Goal: Task Accomplishment & Management: Complete application form

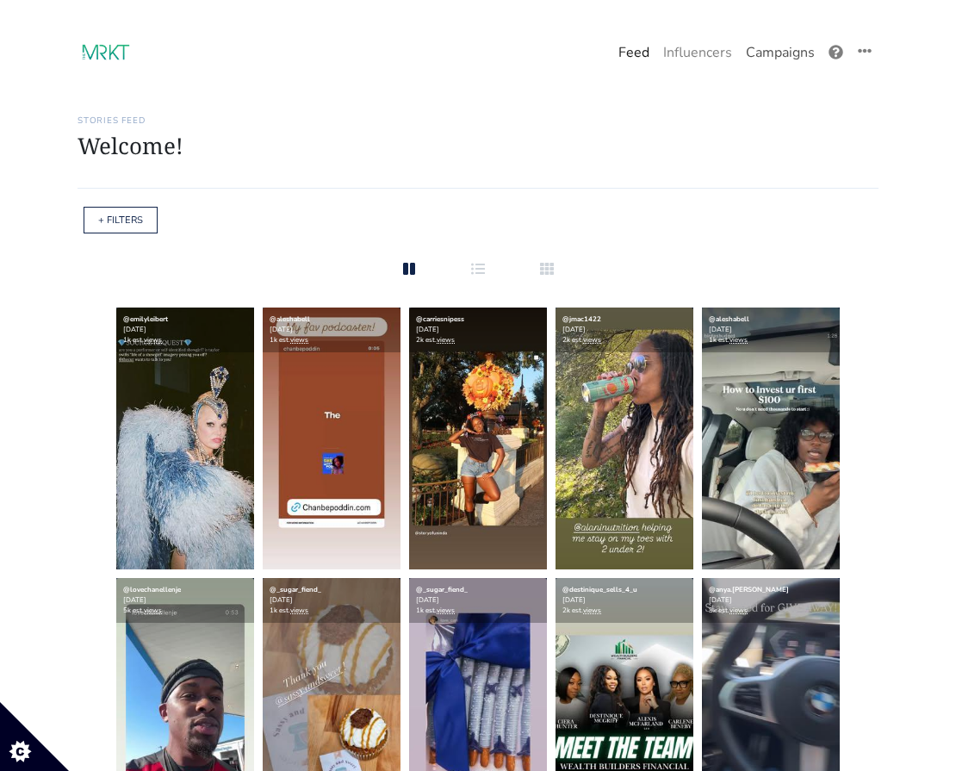
click at [789, 42] on link "Campaigns" at bounding box center [780, 52] width 83 height 34
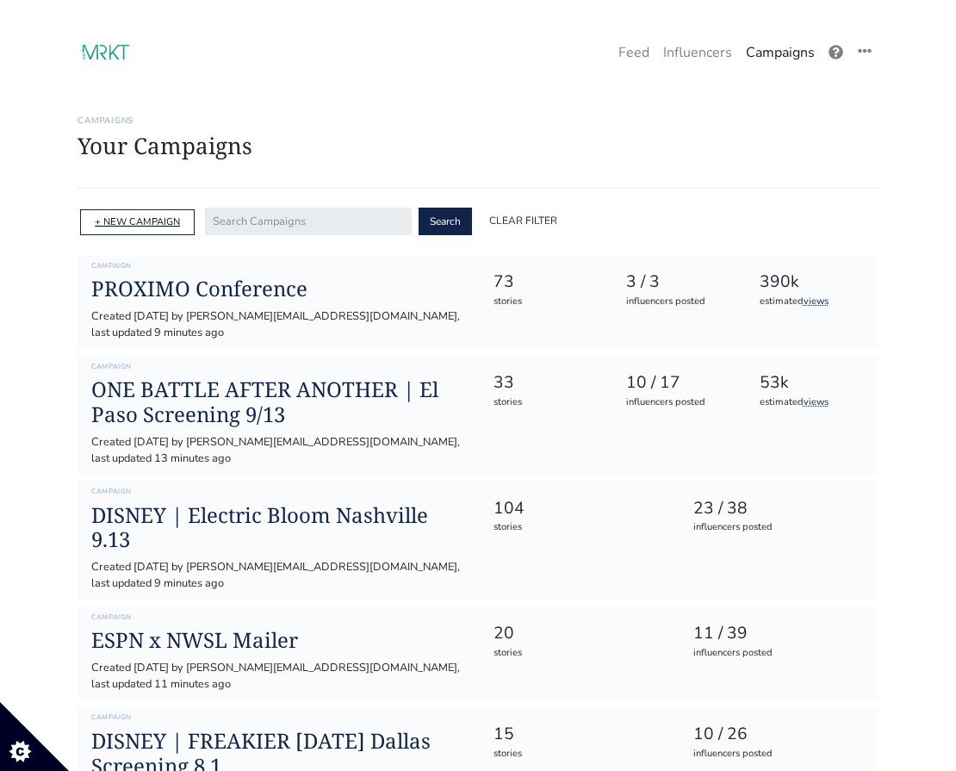
click at [143, 226] on link "+ NEW CAMPAIGN" at bounding box center [137, 221] width 85 height 13
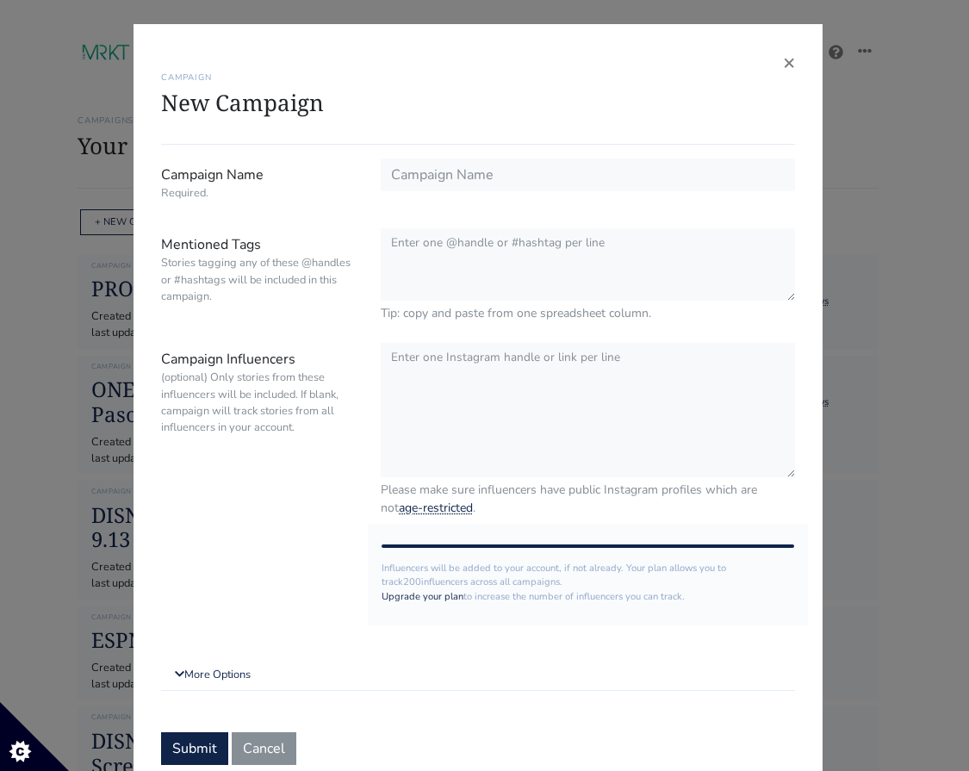
click at [774, 59] on div "CAMPAIGN New Campaign" at bounding box center [478, 98] width 634 height 93
click at [783, 64] on span "×" at bounding box center [789, 62] width 12 height 28
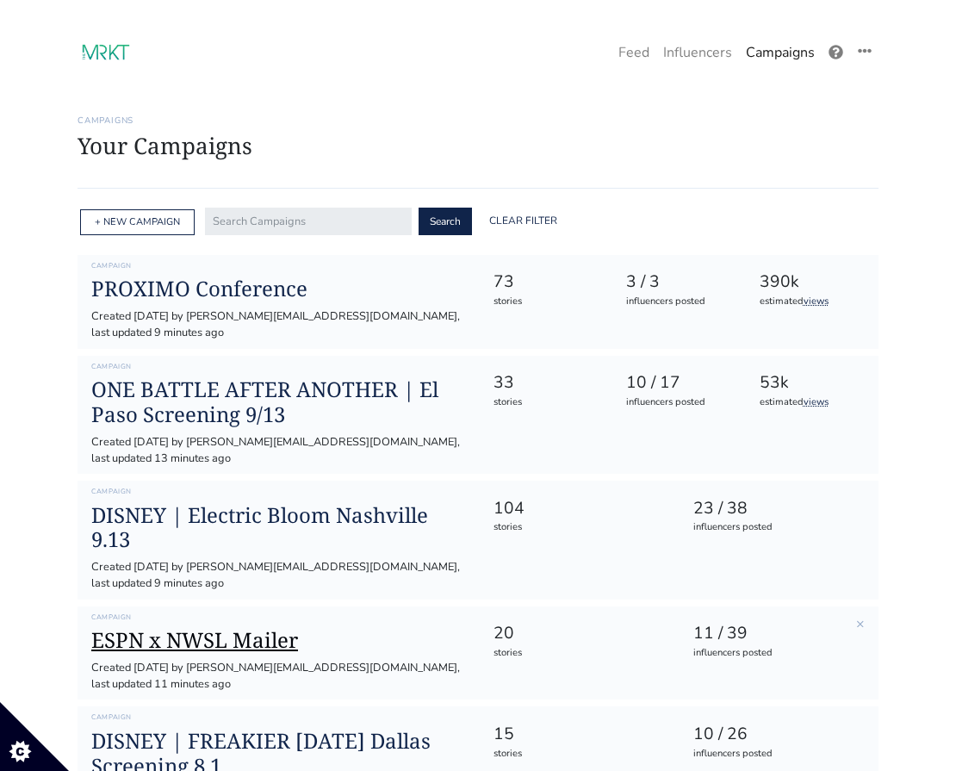
click at [226, 628] on h1 "ESPN x NWSL Mailer" at bounding box center [278, 640] width 374 height 25
click at [130, 225] on link "+ NEW CAMPAIGN" at bounding box center [137, 221] width 85 height 13
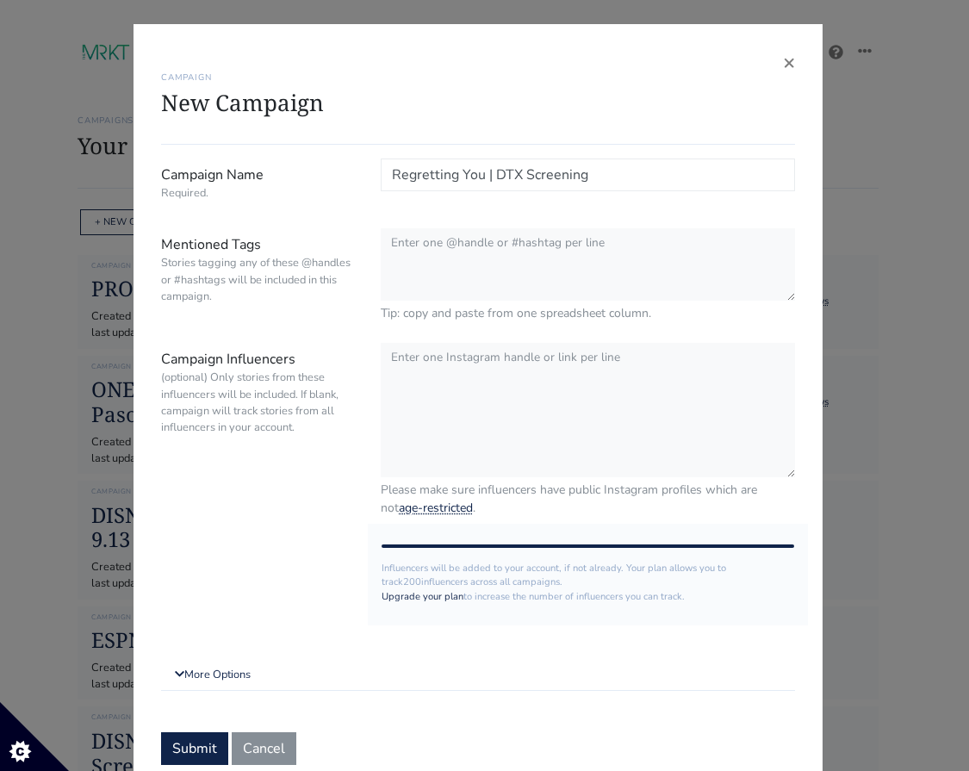
type input "Regretting You | DTX Screening"
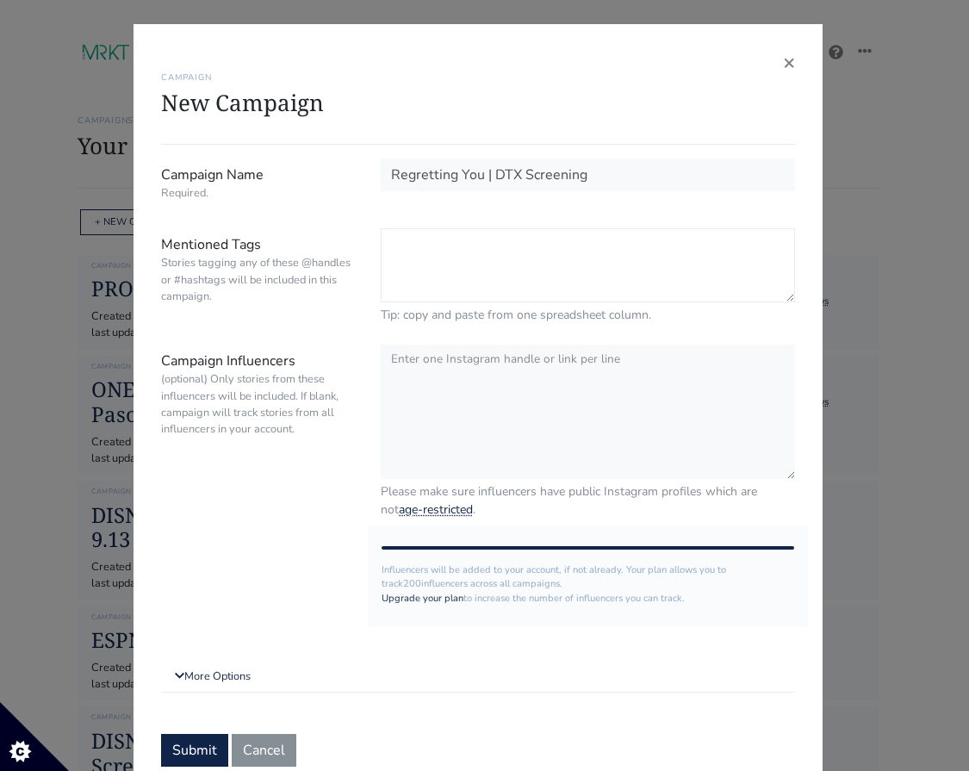
click at [501, 273] on textarea "Mentioned Tags Stories tagging any of these @handles or #hashtags will be inclu…" at bounding box center [588, 265] width 414 height 74
paste textarea "dayanicus"
click at [383, 246] on textarea "dayanicus" at bounding box center [588, 265] width 414 height 74
click at [486, 245] on textarea "@dayanicus" at bounding box center [588, 265] width 414 height 74
type textarea "@dayanicus"
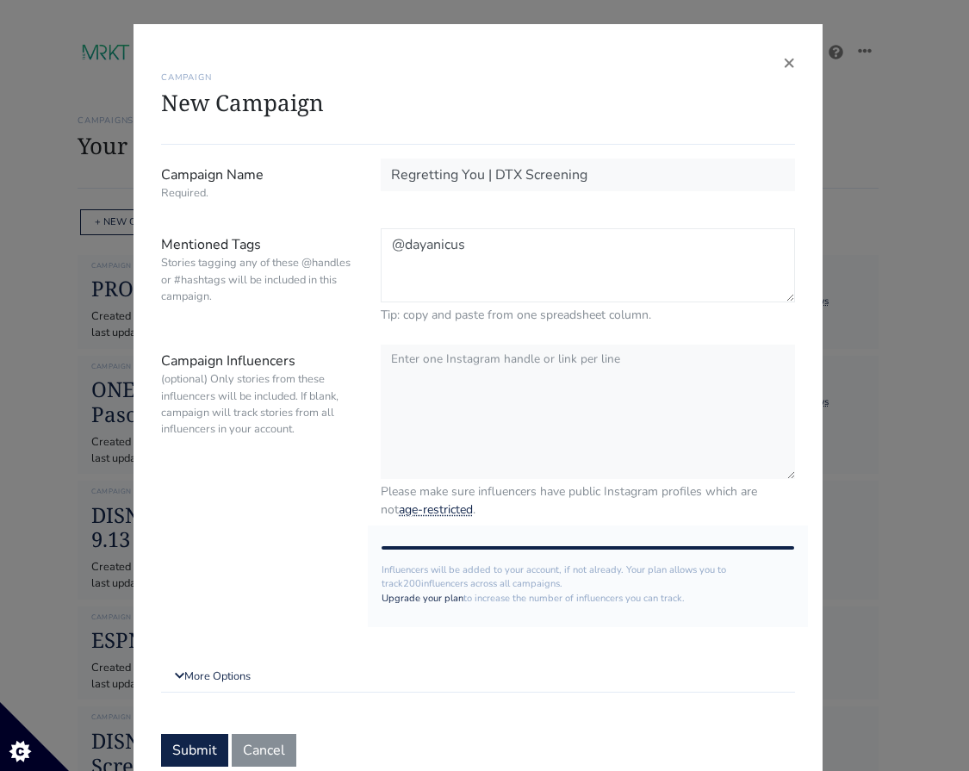
drag, startPoint x: 468, startPoint y: 238, endPoint x: 379, endPoint y: 237, distance: 89.6
click at [381, 237] on textarea "@dayanicus" at bounding box center [588, 265] width 414 height 74
click at [432, 382] on textarea "Campaign Influencers (optional) Only stories from these influencers will be inc…" at bounding box center [588, 411] width 414 height 136
paste textarea "dayanicus"
paste textarea "evelynjuarezofficial"
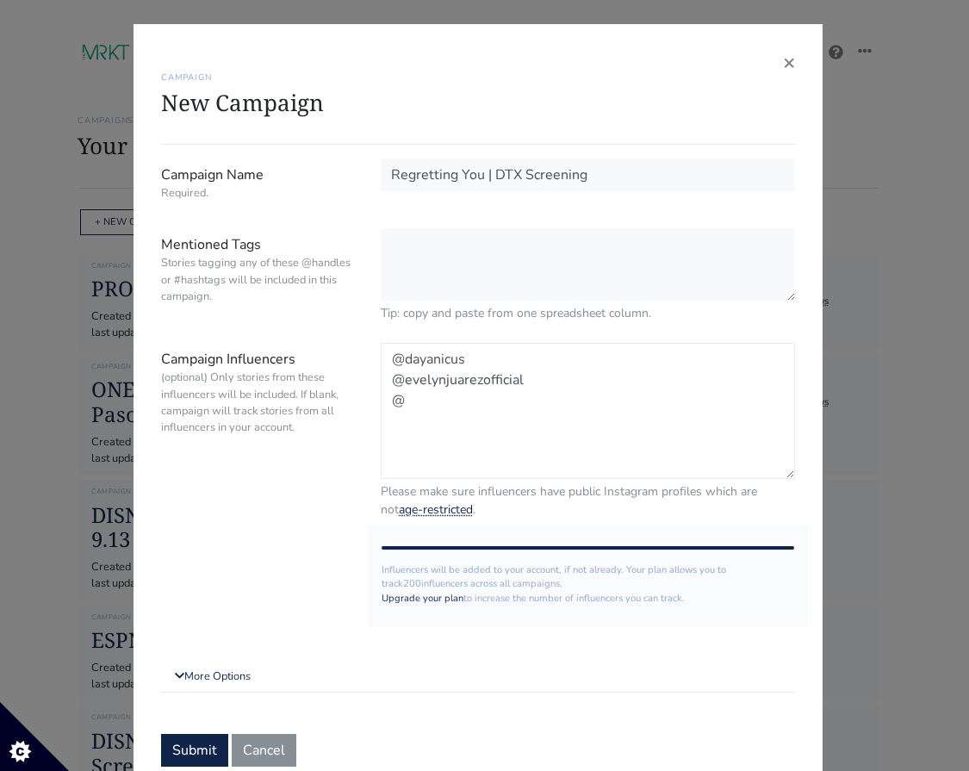
paste textarea "vanessa.kk6"
paste textarea "valerianatttt"
paste textarea "desirewestphal"
paste textarea "stylefeen"
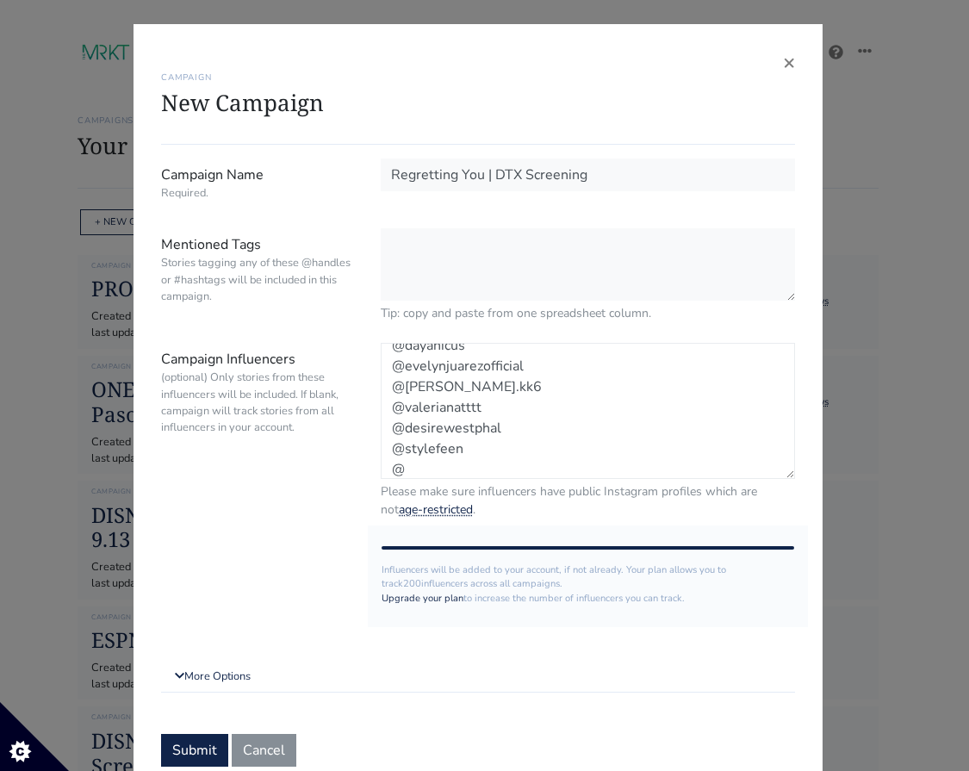
paste textarea "adaezesonia"
type textarea "@dayanicus @evelynjuarezofficial @vanessa.kk6 @valerianatttt @desirewestphal @s…"
click at [467, 256] on textarea "Mentioned Tags Stories tagging any of these @handles or #hashtags will be inclu…" at bounding box center [588, 265] width 414 height 74
paste textarea ""REGRETTING YOU DALLAS FAN SCREENING TICKET LIST ""
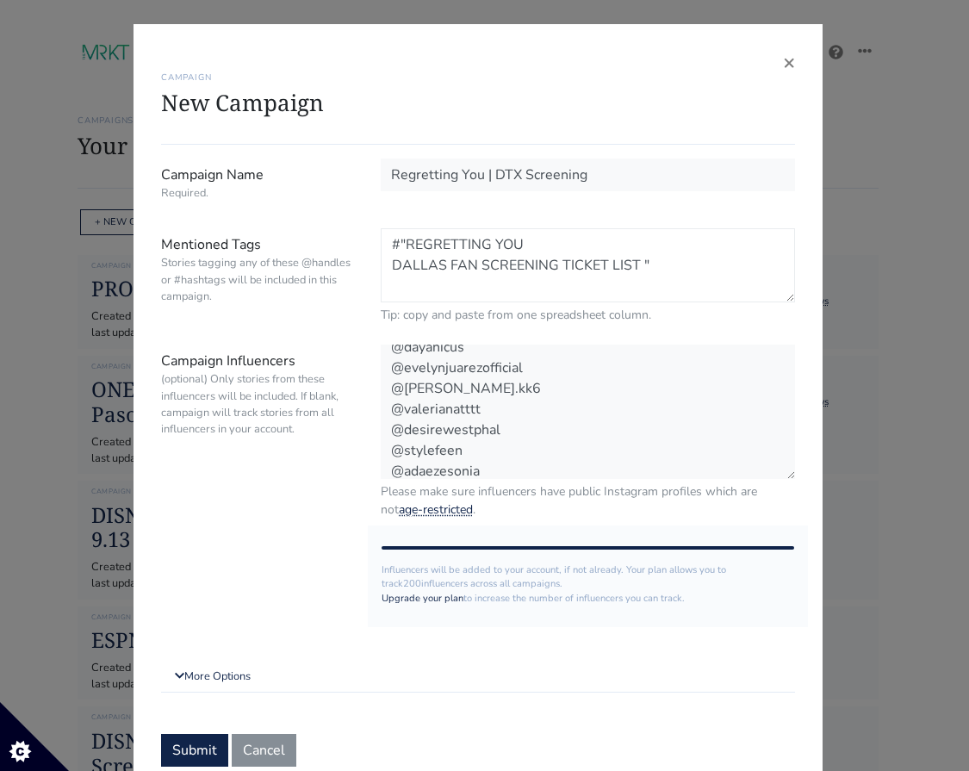
drag, startPoint x: 661, startPoint y: 271, endPoint x: 394, endPoint y: 248, distance: 267.9
click at [394, 248] on textarea "#"REGRETTING YOU DALLAS FAN SCREENING TICKET LIST "" at bounding box center [588, 265] width 414 height 74
paste textarea "regrettingyoumovie"
click at [557, 242] on textarea "#RegrettingYou @regrettingyoumovie" at bounding box center [588, 265] width 414 height 74
paste textarea "#RegrettingYouMovie"
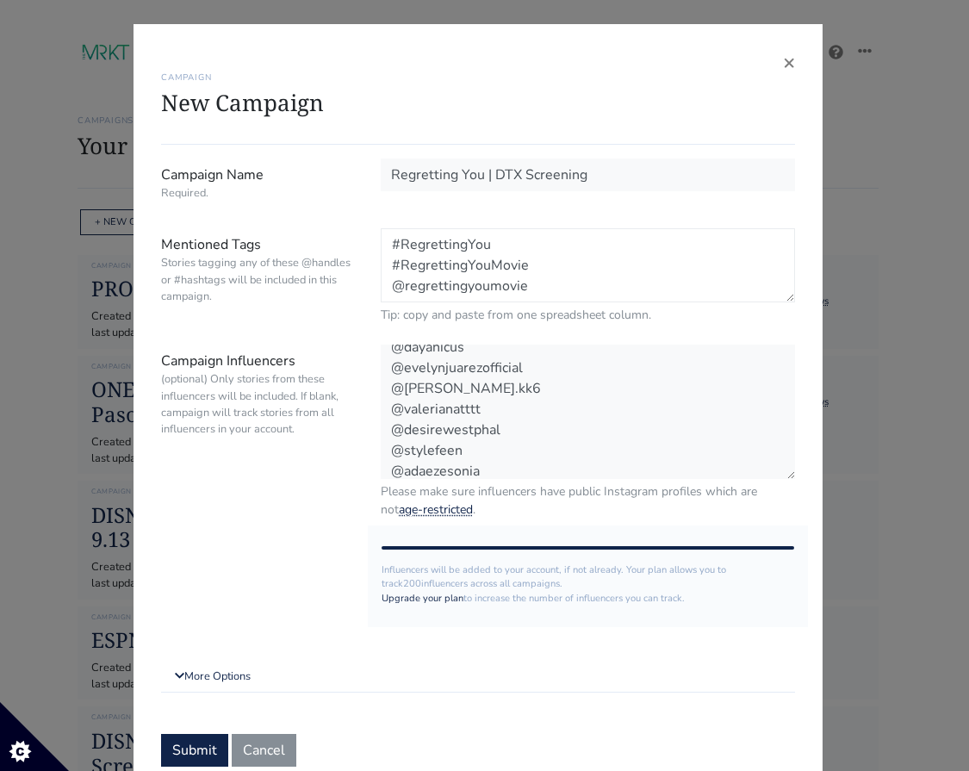
scroll to position [21, 0]
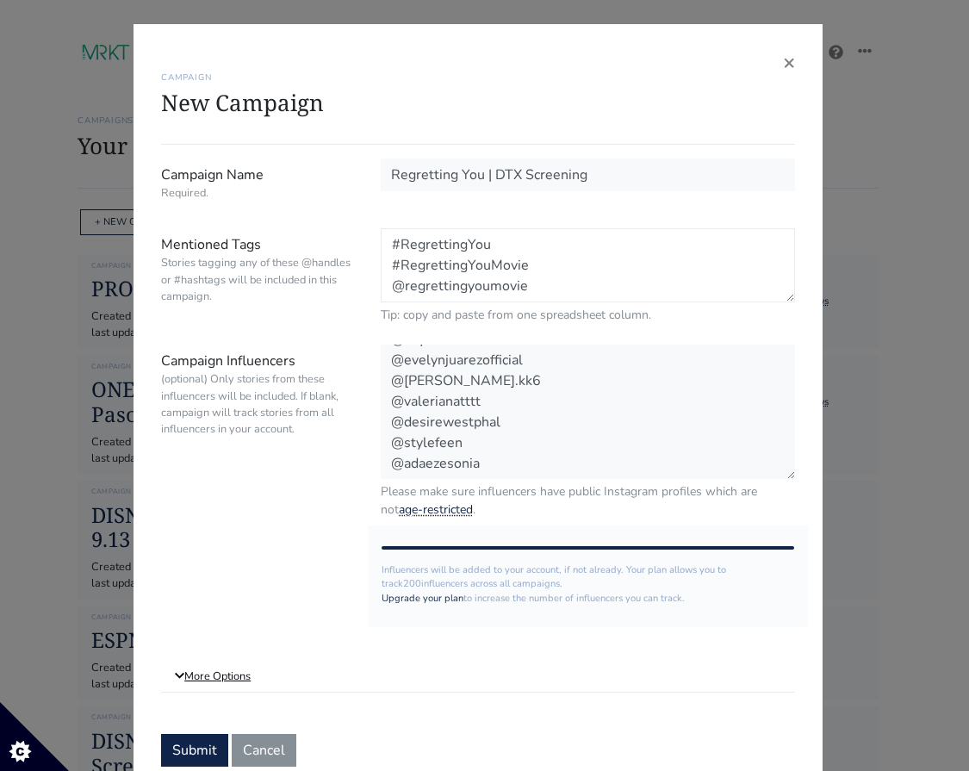
type textarea "#RegrettingYou #RegrettingYouMovie @regrettingyoumovie"
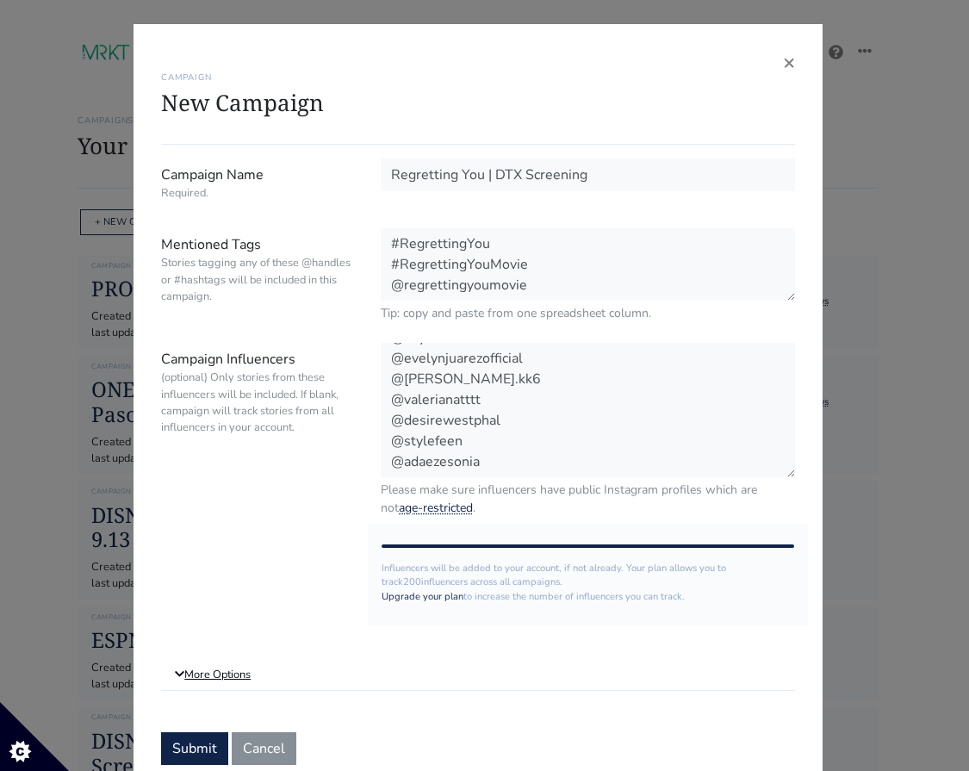
click at [213, 678] on link "More Options" at bounding box center [478, 674] width 634 height 31
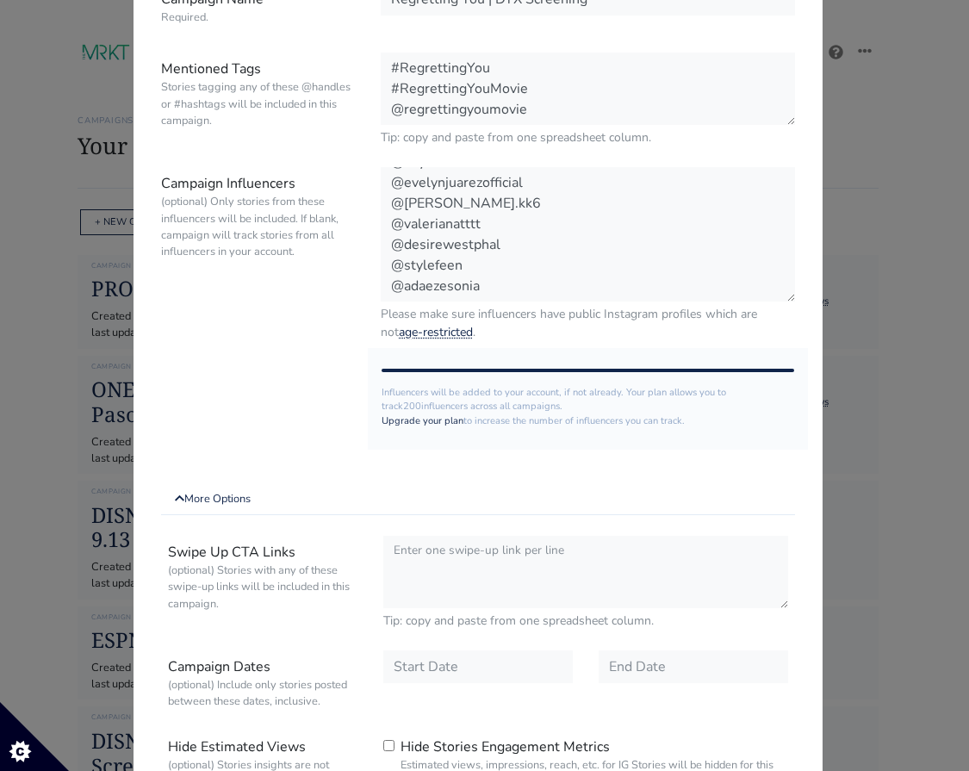
scroll to position [369, 0]
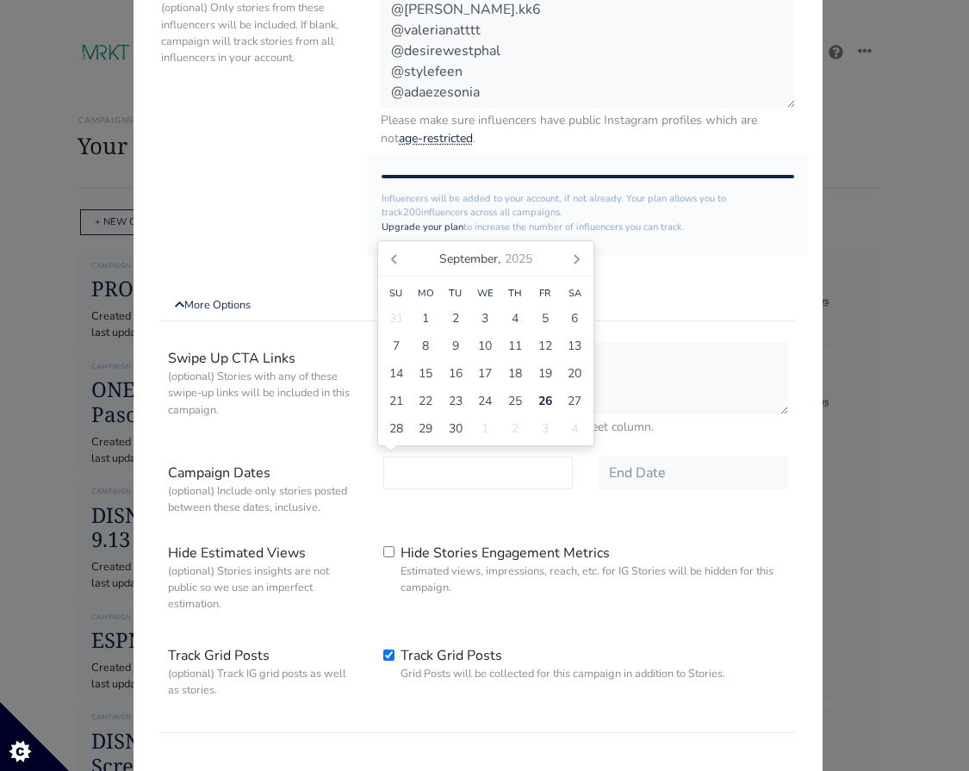
click at [461, 458] on input "text" at bounding box center [477, 472] width 189 height 33
click at [543, 402] on span "26" at bounding box center [545, 401] width 14 height 18
type input "[DATE]"
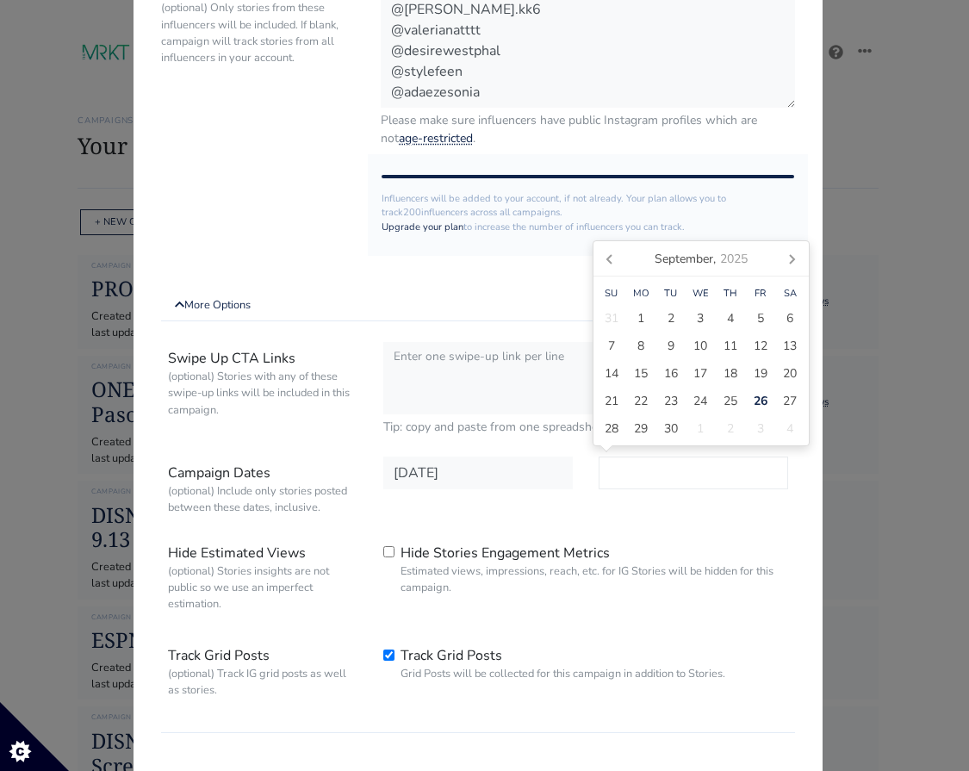
click at [634, 465] on input "text" at bounding box center [692, 472] width 189 height 33
click at [761, 428] on span "3" at bounding box center [760, 428] width 7 height 18
type input "2025-10-03"
click at [661, 517] on div "2025-10-03" at bounding box center [692, 488] width 215 height 65
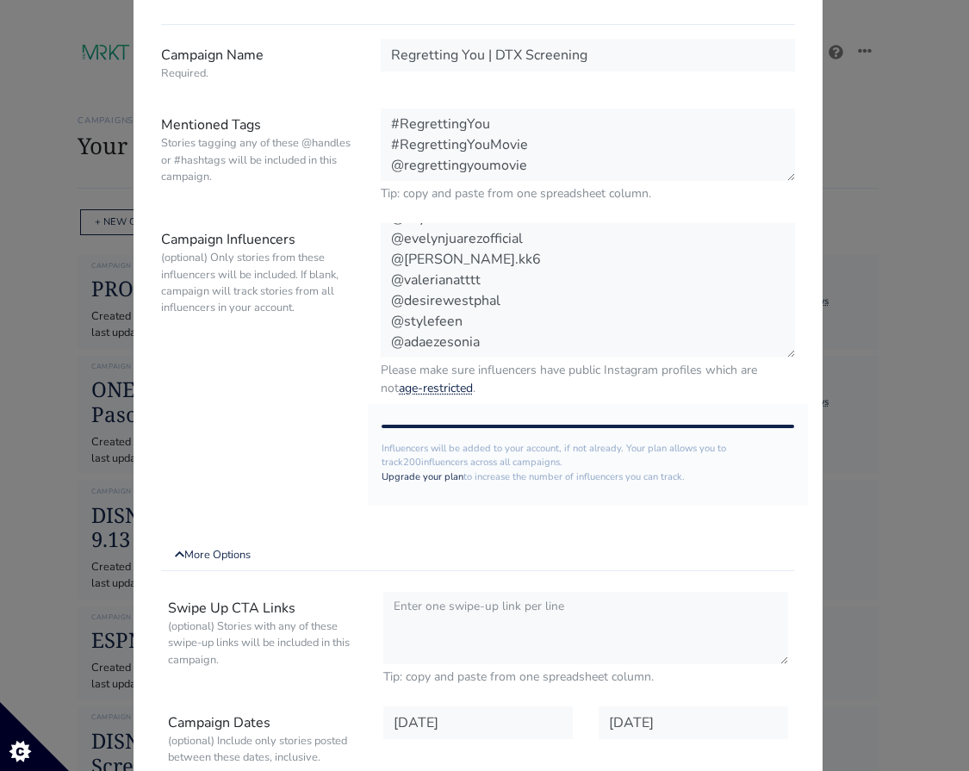
scroll to position [124, 0]
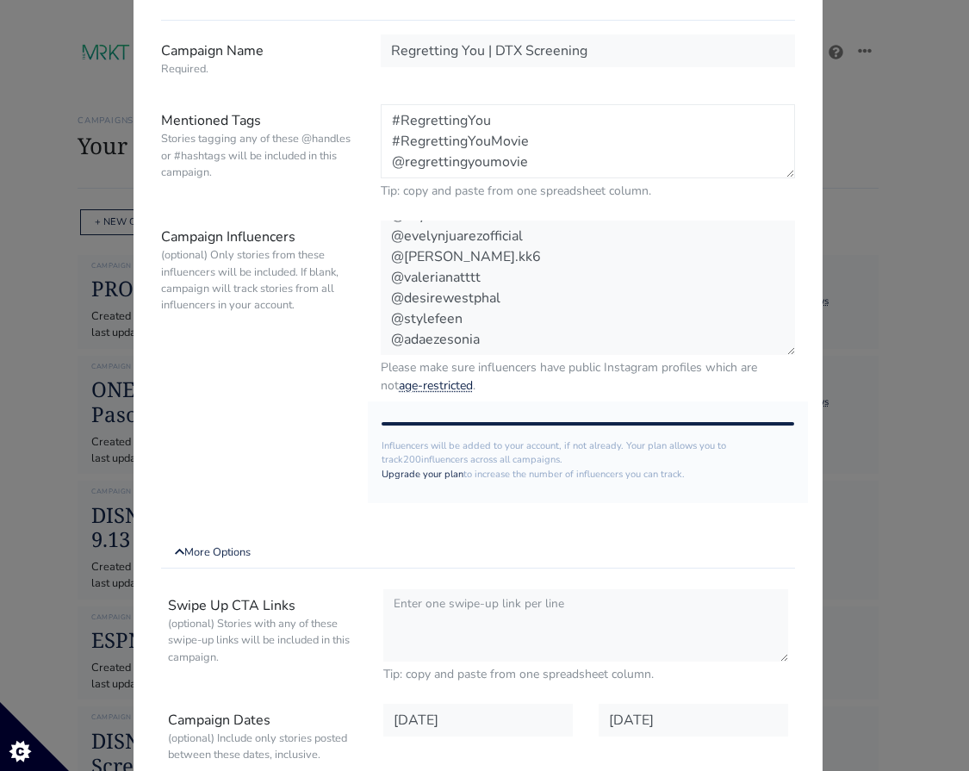
click at [541, 160] on textarea "#RegrettingYou #RegrettingYouMovie @regrettingyoumovie" at bounding box center [588, 141] width 414 height 74
paste textarea "paramountpics"
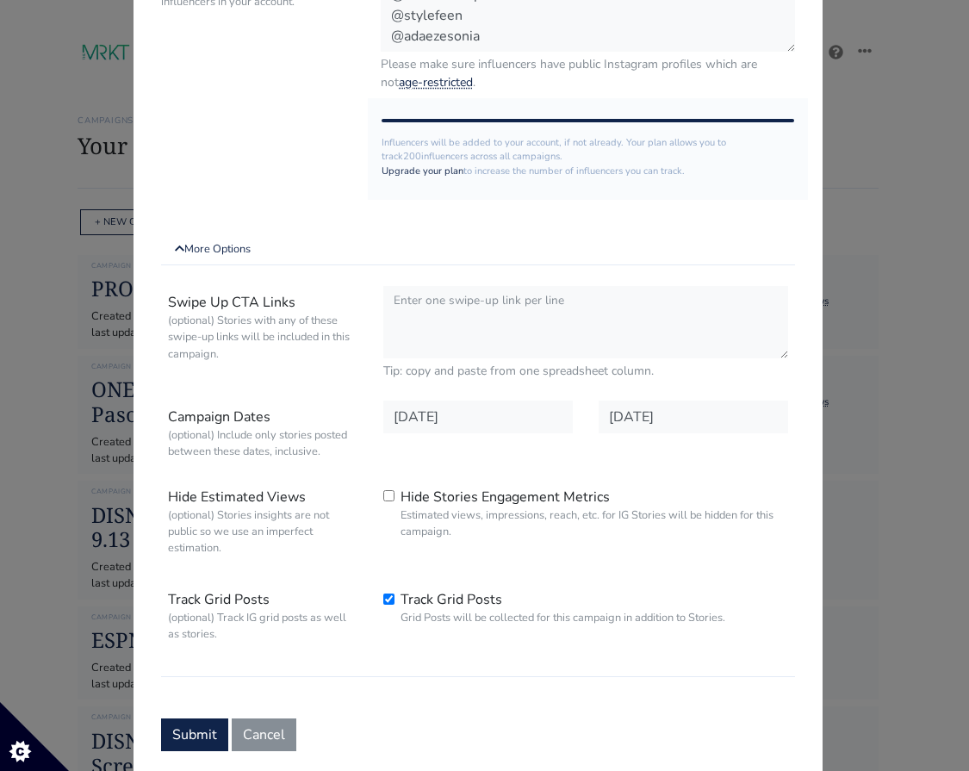
scroll to position [476, 0]
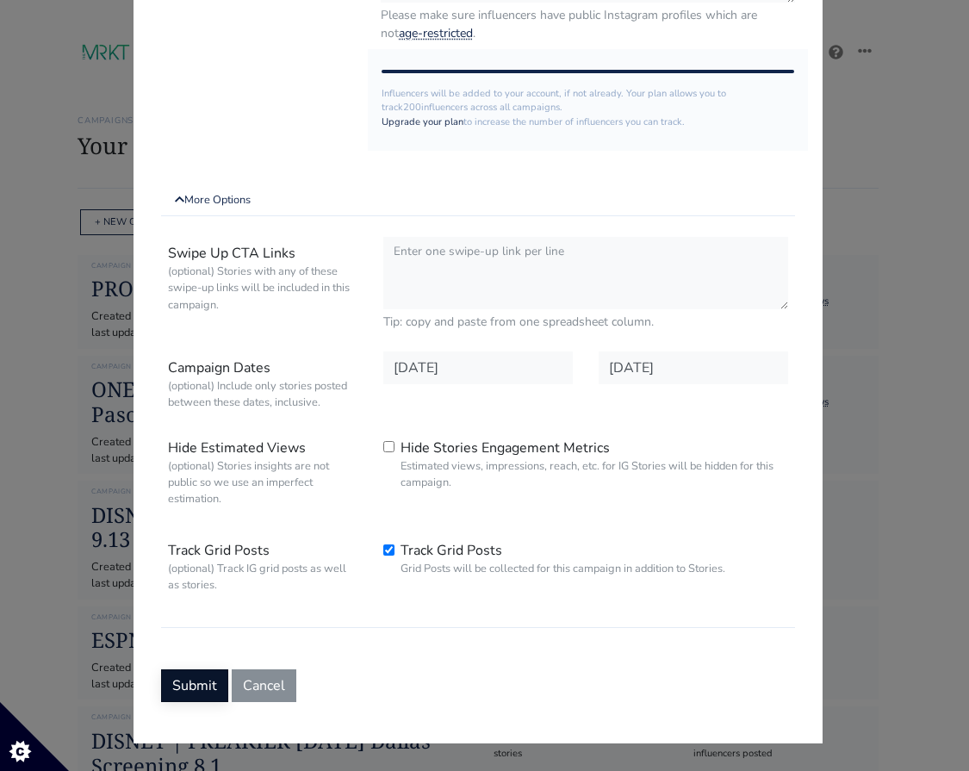
type textarea "#RegrettingYou #RegrettingYouMovie @regrettingyoumovie @paramountpics #paramoun…"
click at [189, 690] on button "Submit" at bounding box center [194, 685] width 67 height 33
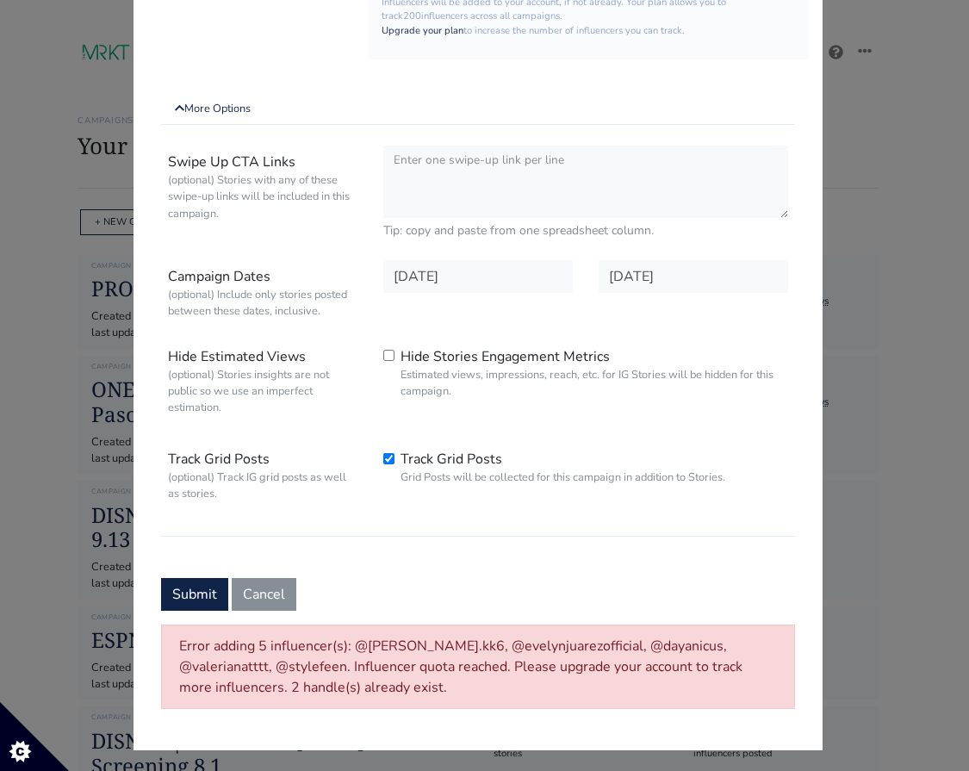
scroll to position [567, 0]
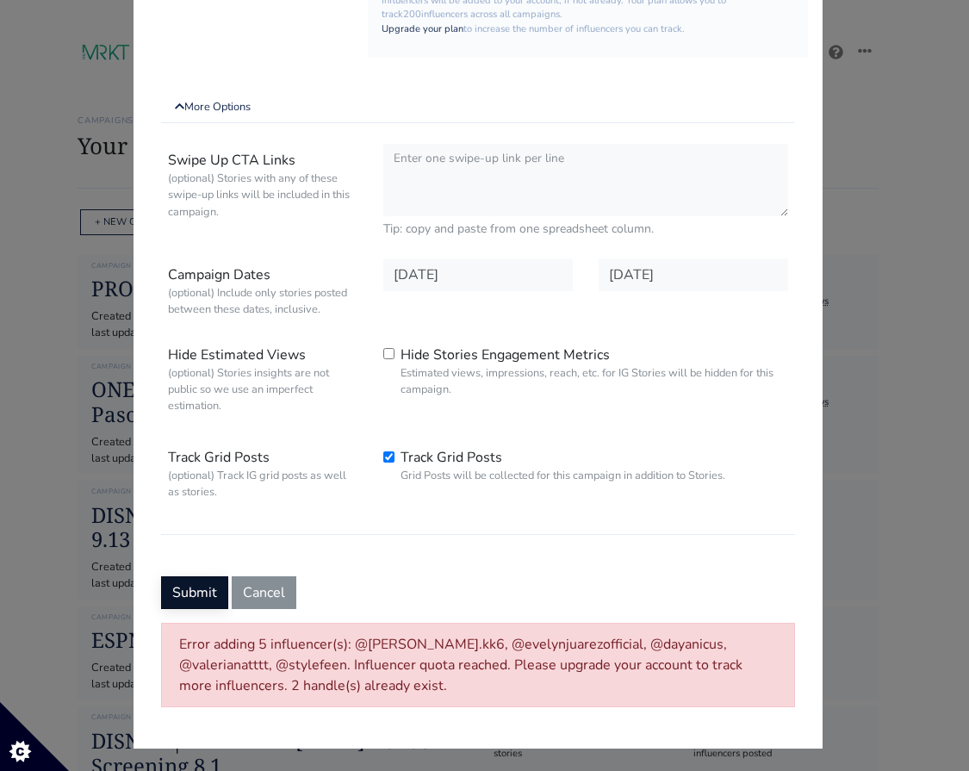
click at [191, 596] on button "Submit" at bounding box center [194, 592] width 67 height 33
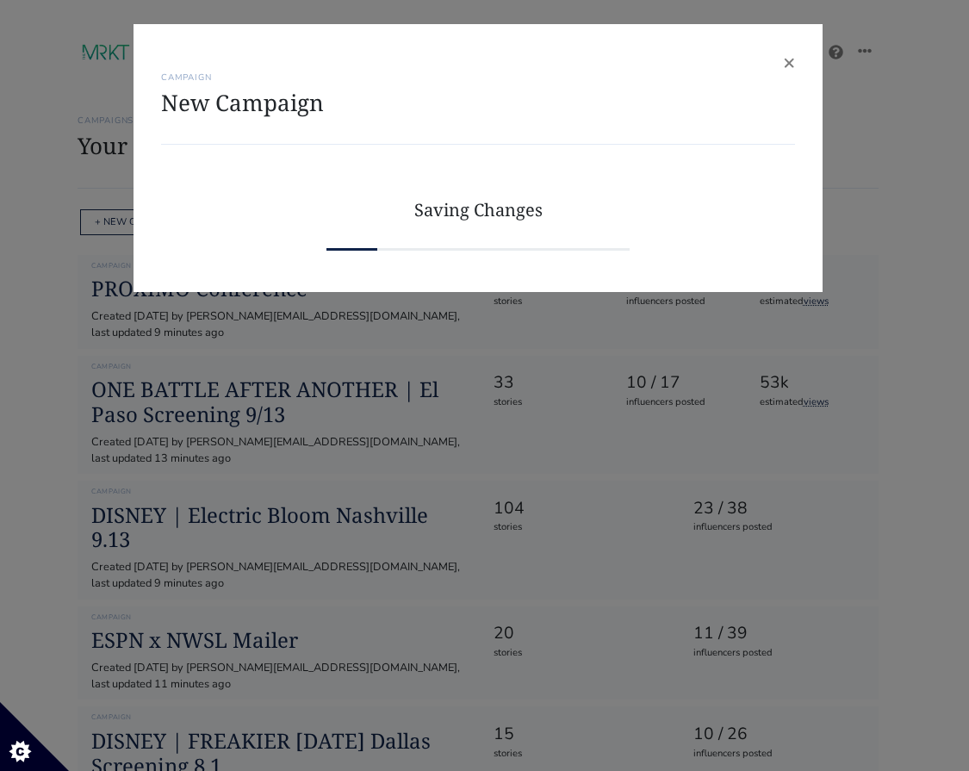
scroll to position [0, 0]
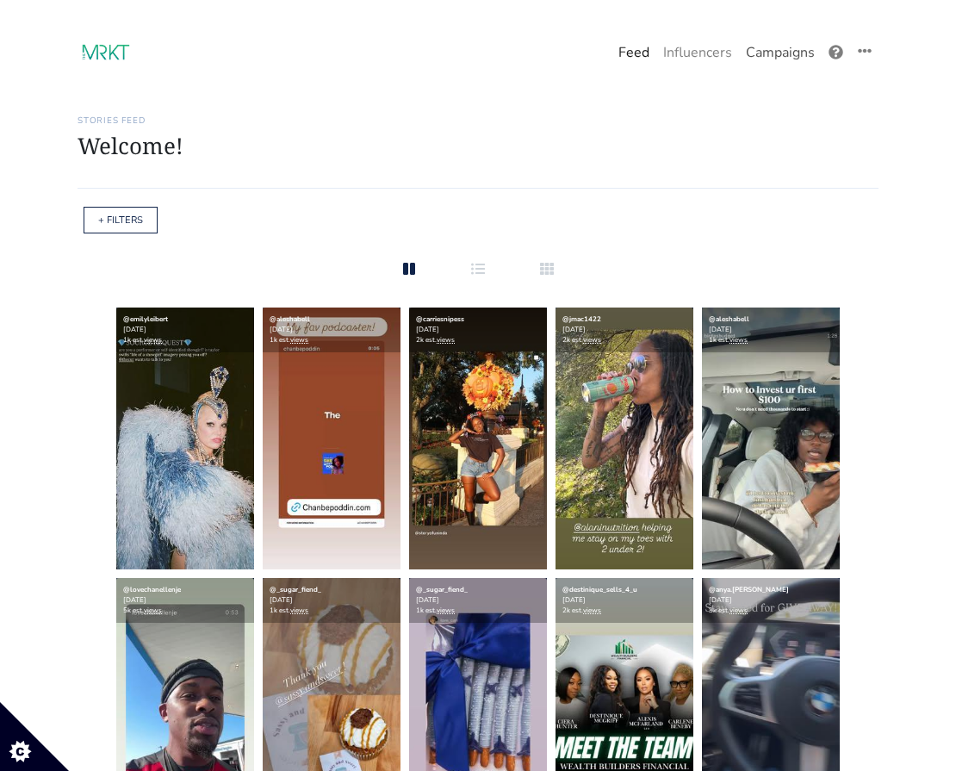
click at [768, 56] on link "Campaigns" at bounding box center [780, 52] width 83 height 34
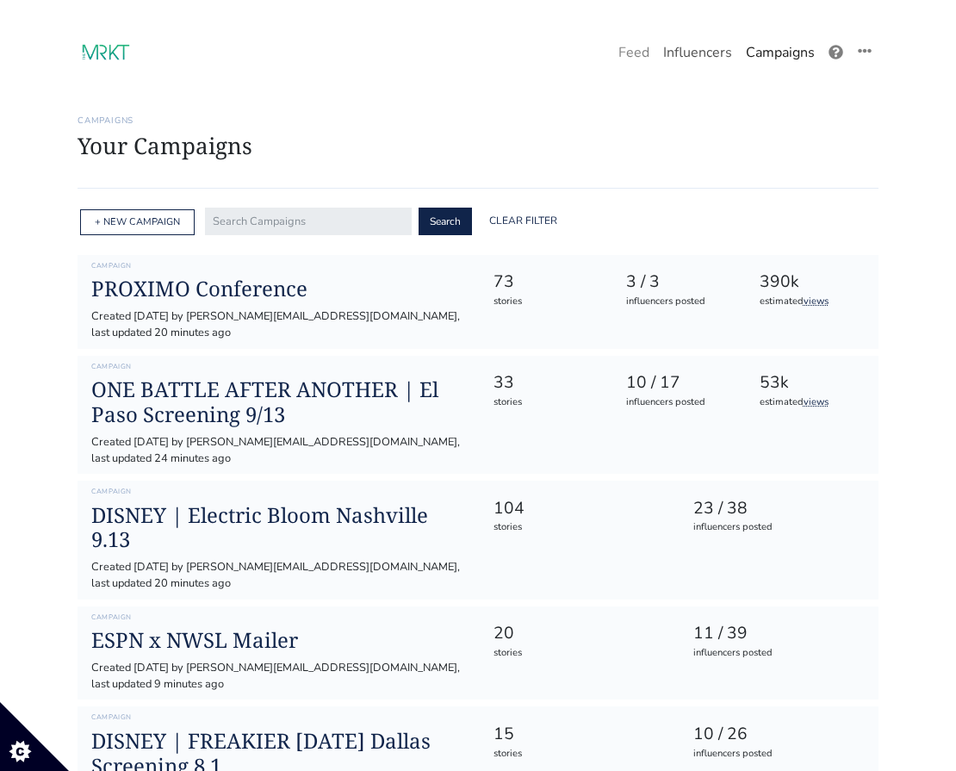
click at [699, 52] on link "Influencers" at bounding box center [697, 52] width 83 height 34
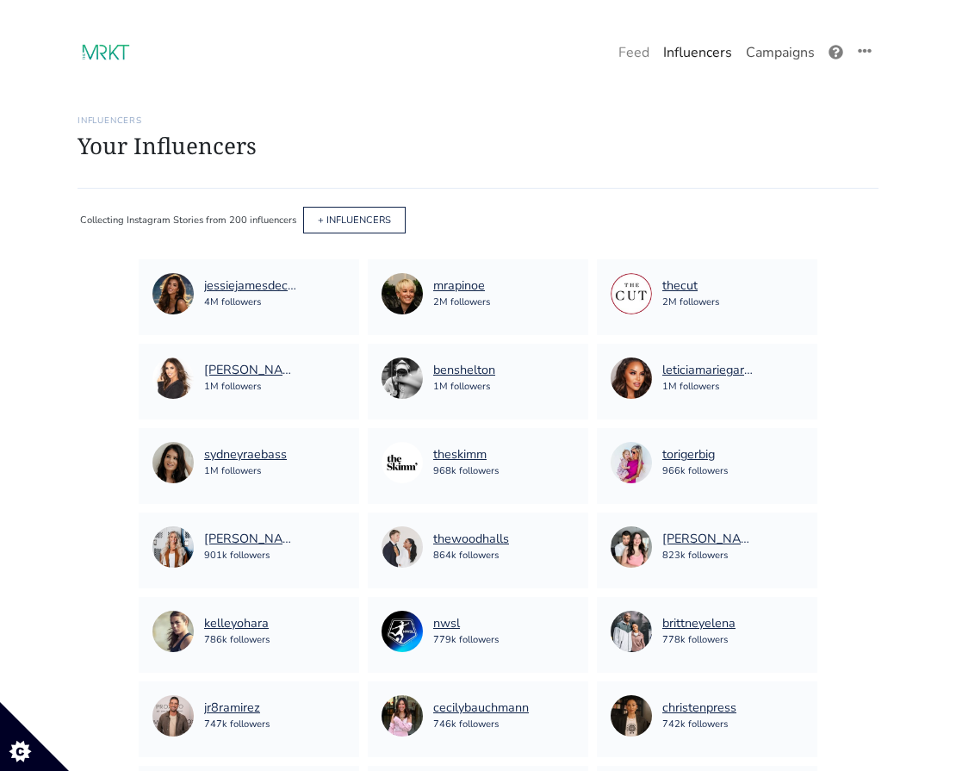
click at [789, 49] on link "Campaigns" at bounding box center [780, 52] width 83 height 34
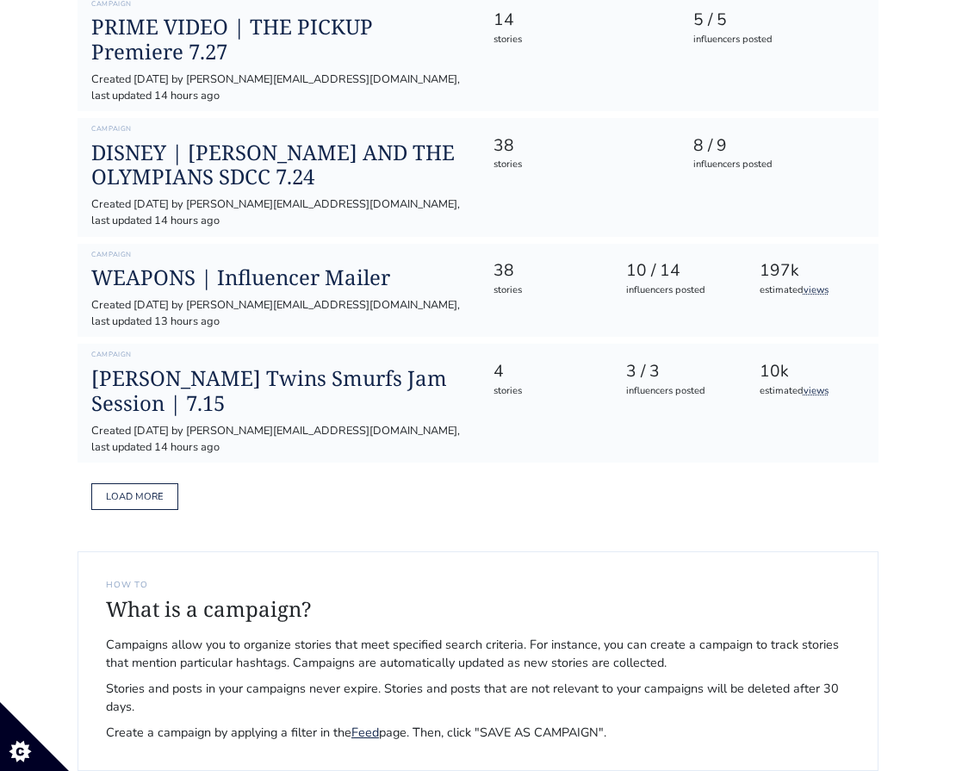
scroll to position [948, 0]
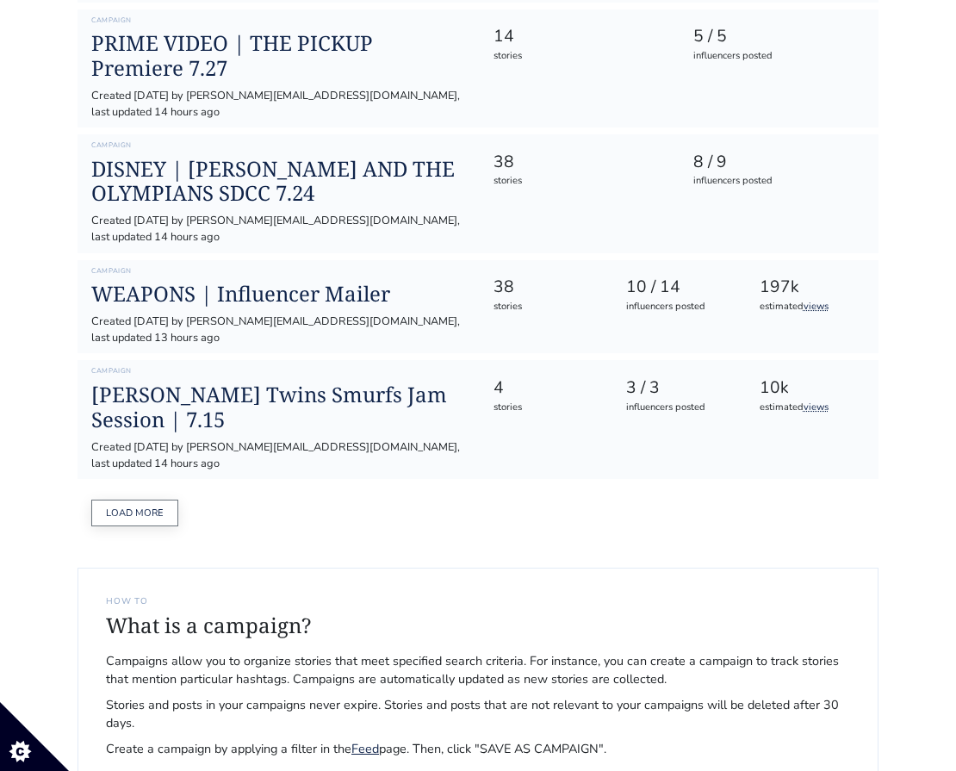
click at [121, 499] on button "Load more" at bounding box center [134, 512] width 87 height 27
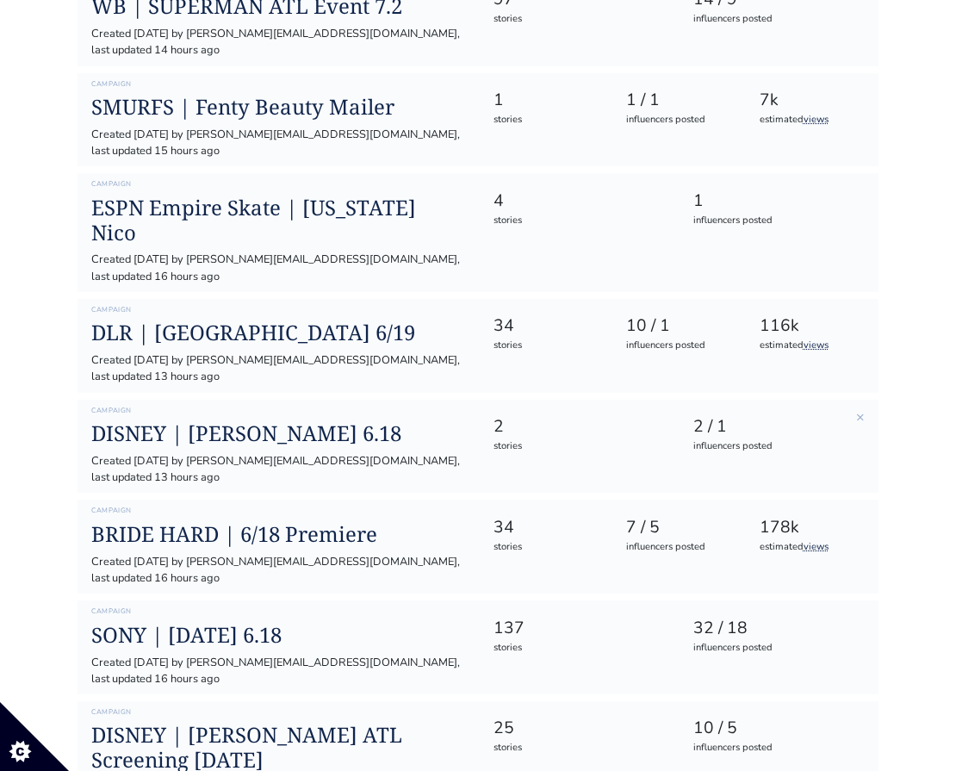
scroll to position [1581, 0]
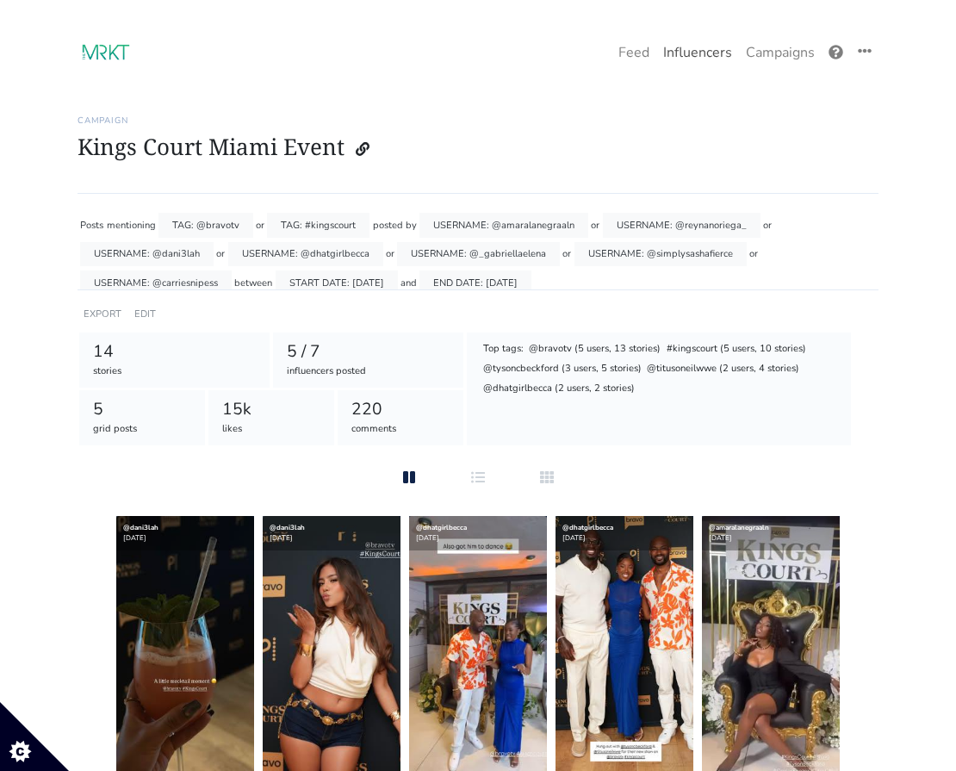
click at [723, 58] on link "Influencers" at bounding box center [697, 52] width 83 height 34
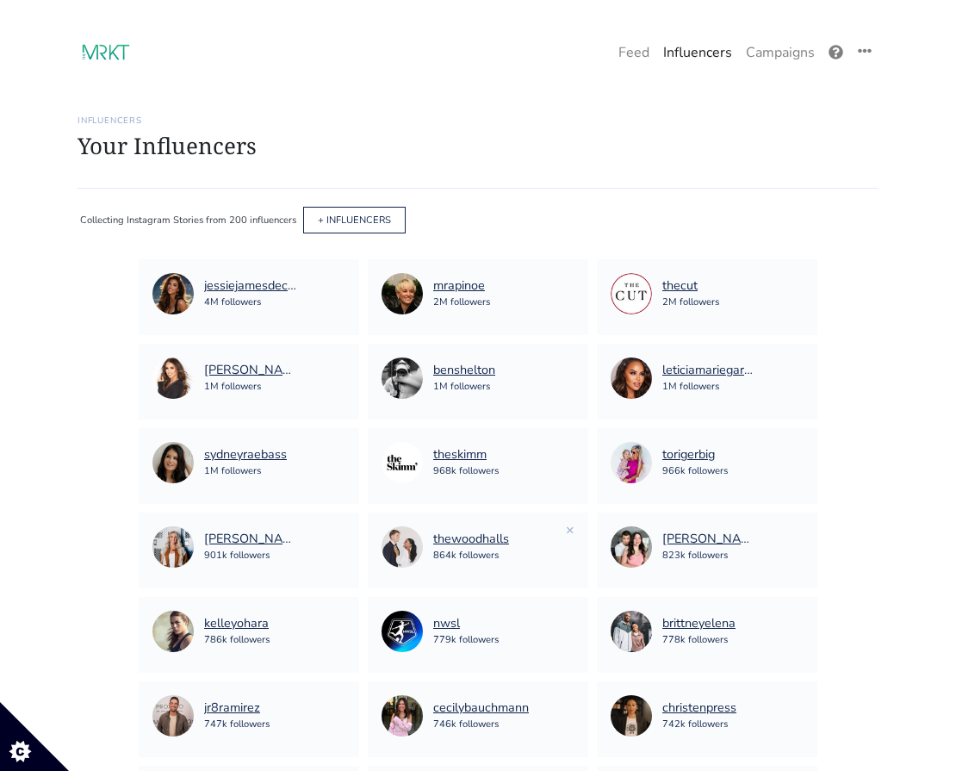
scroll to position [9, 0]
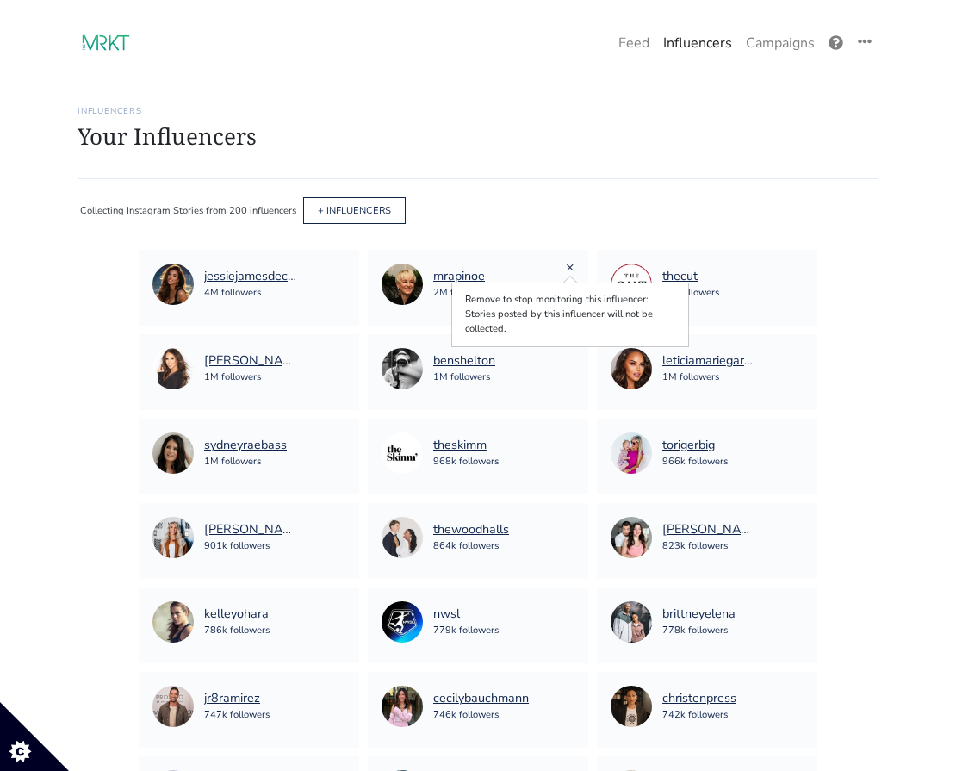
click at [569, 267] on link "×" at bounding box center [570, 266] width 9 height 19
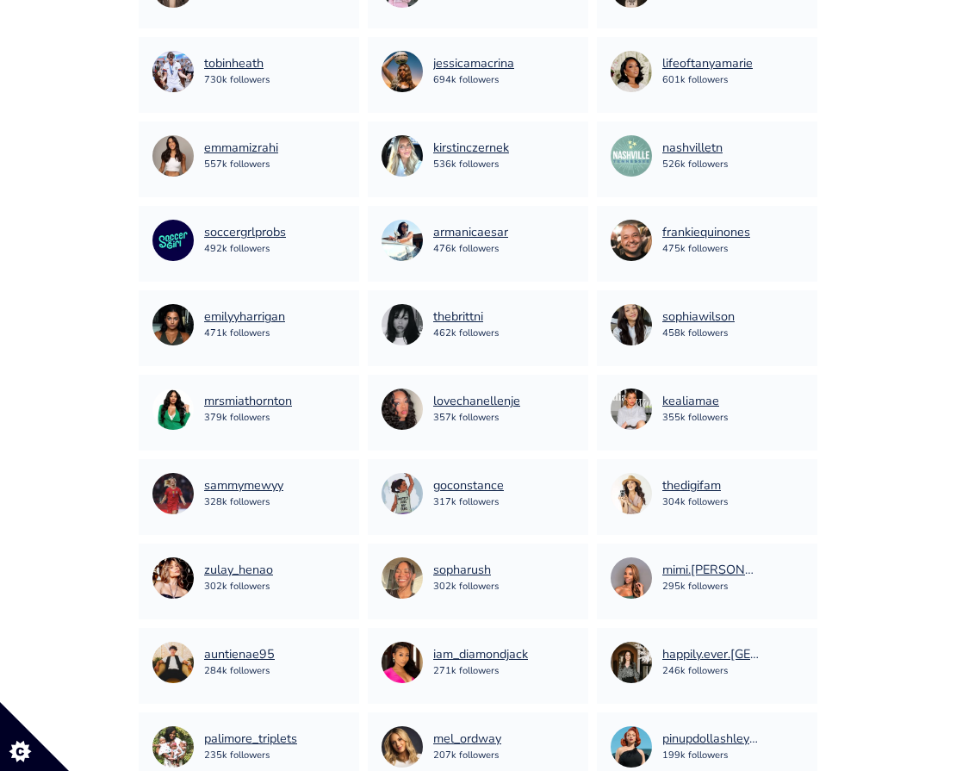
scroll to position [1014, 0]
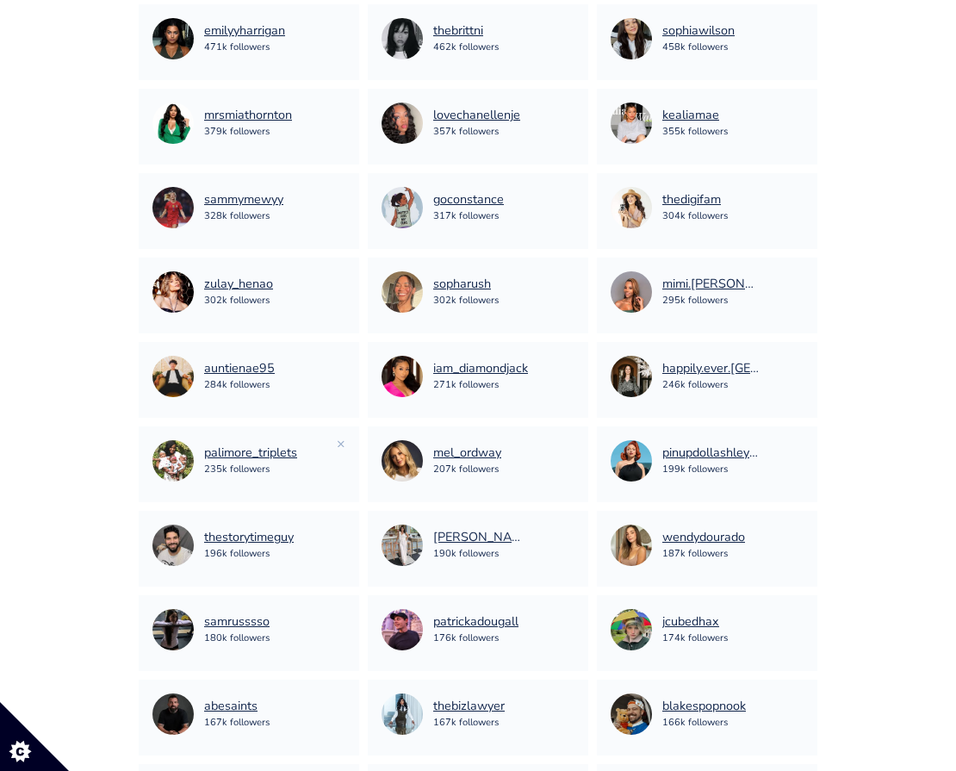
click at [345, 444] on div "palimore_triplets 235k followers ×" at bounding box center [249, 464] width 220 height 76
click at [341, 445] on link "×" at bounding box center [341, 443] width 9 height 19
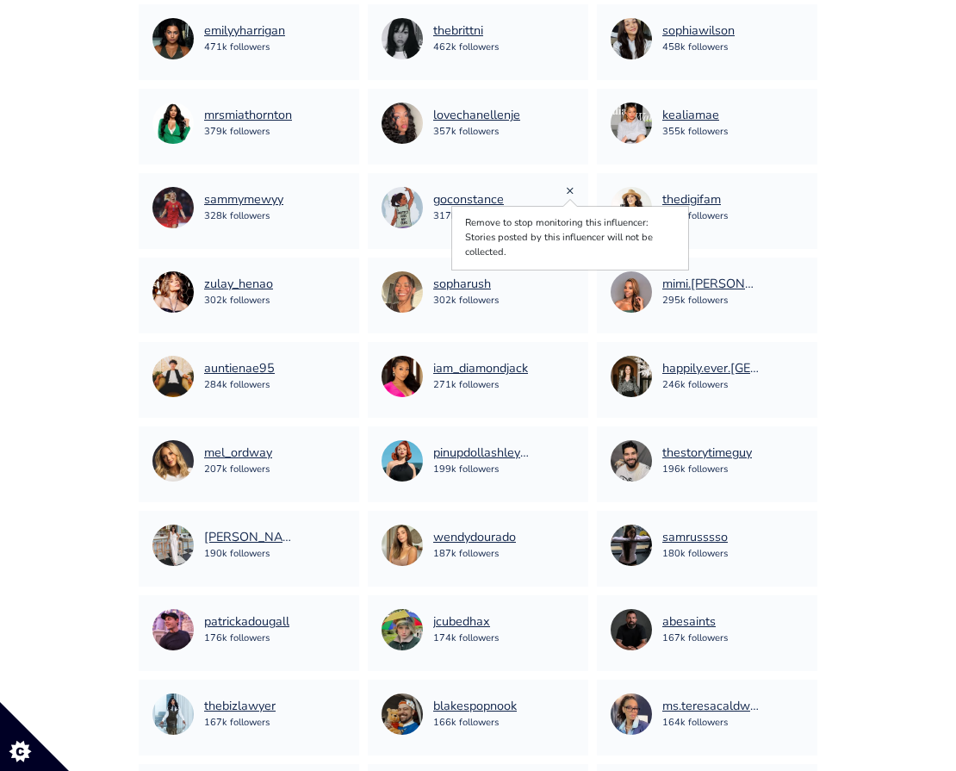
click at [567, 189] on link "×" at bounding box center [570, 190] width 9 height 19
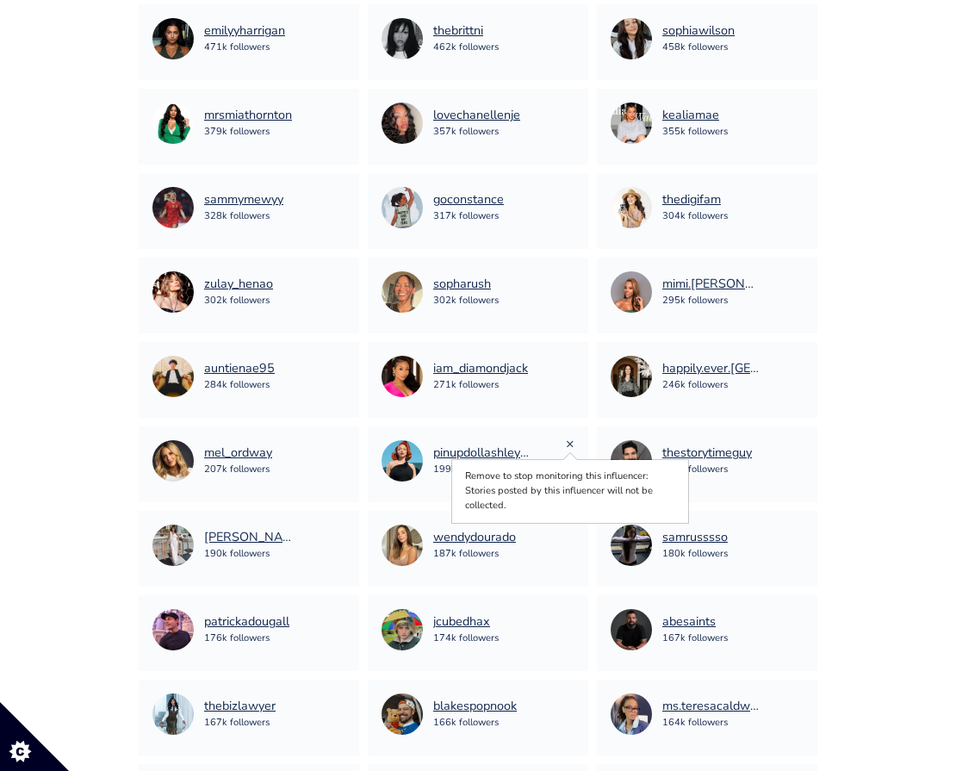
click at [570, 446] on link "×" at bounding box center [570, 443] width 9 height 19
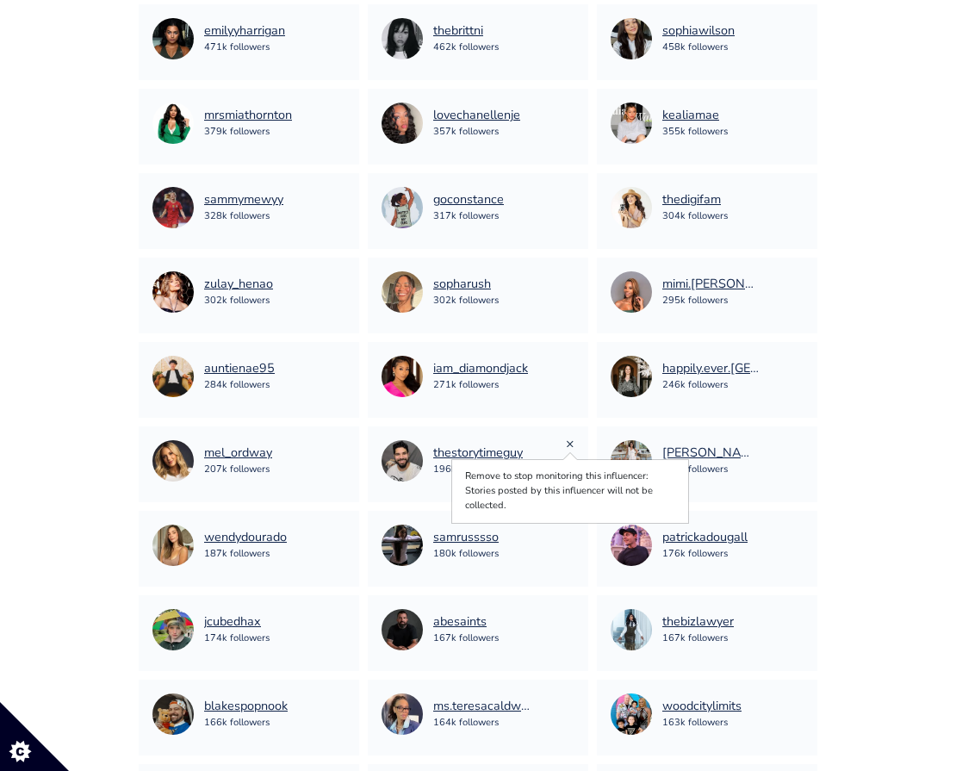
click at [568, 446] on link "×" at bounding box center [570, 443] width 9 height 19
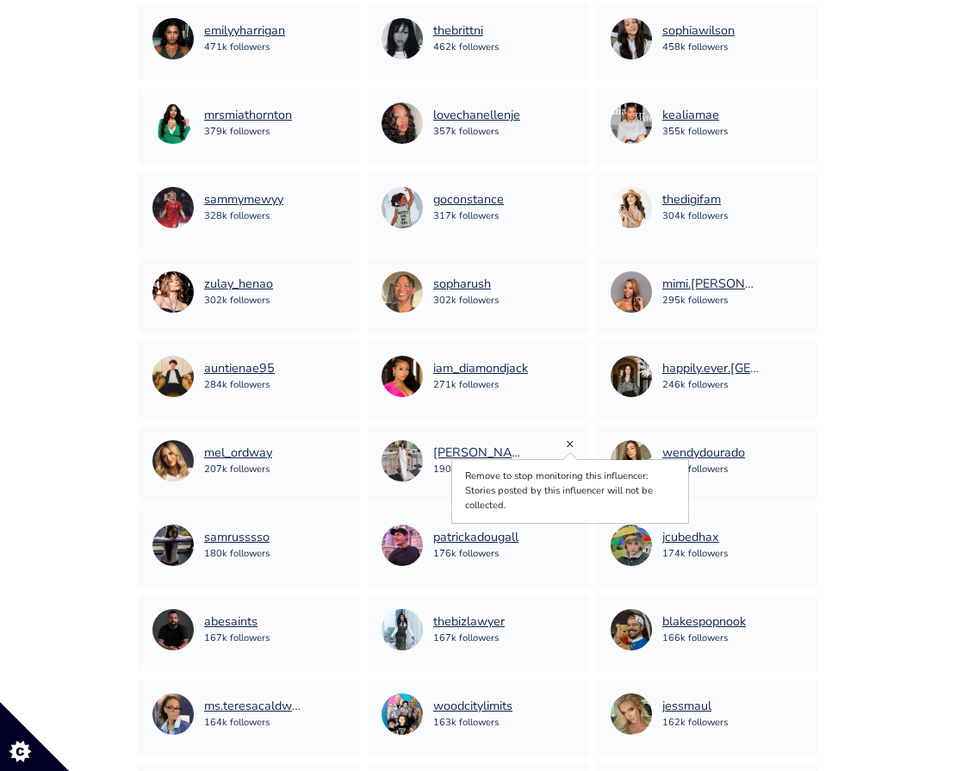
click at [569, 440] on link "×" at bounding box center [570, 443] width 9 height 19
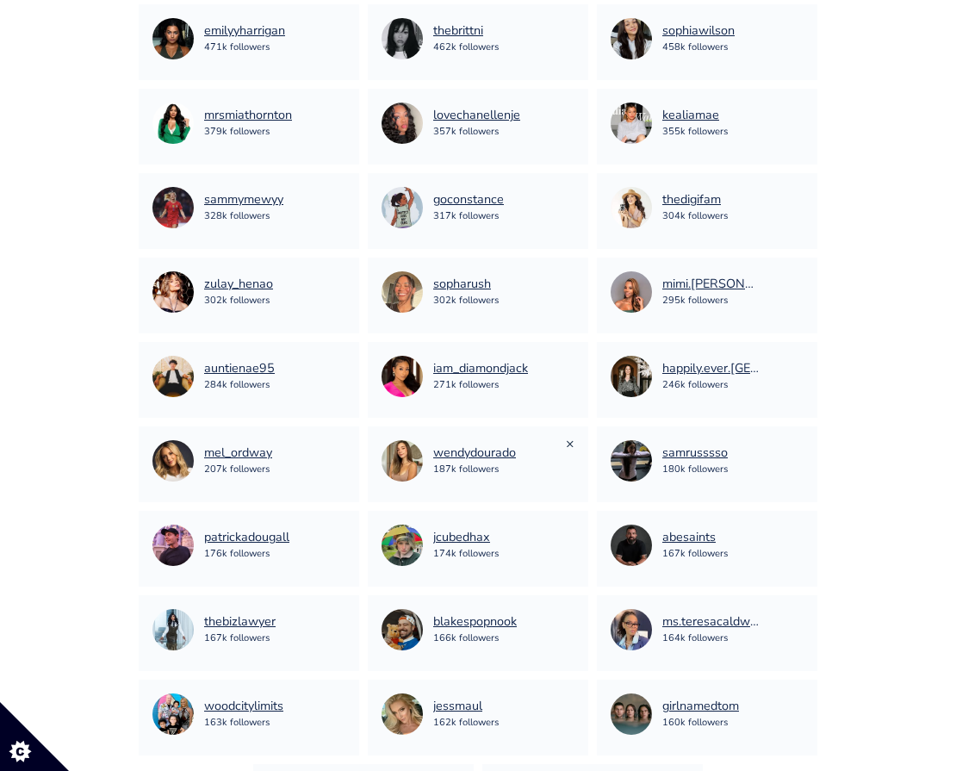
click at [566, 443] on link "×" at bounding box center [570, 443] width 9 height 19
click at [344, 444] on link "×" at bounding box center [341, 443] width 9 height 19
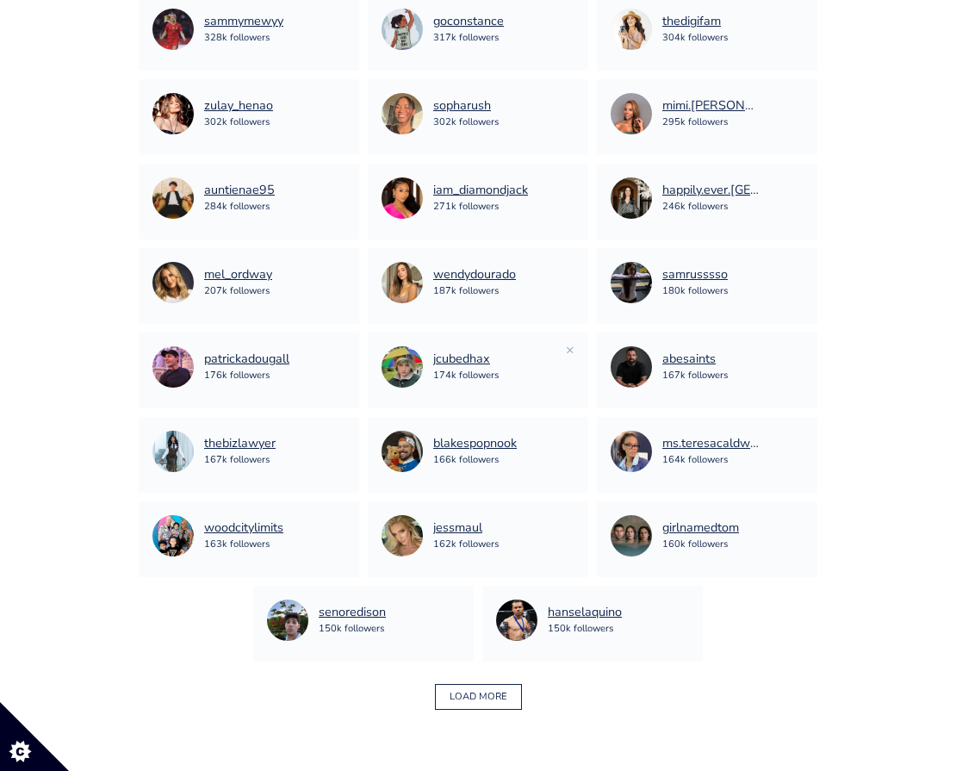
scroll to position [1197, 0]
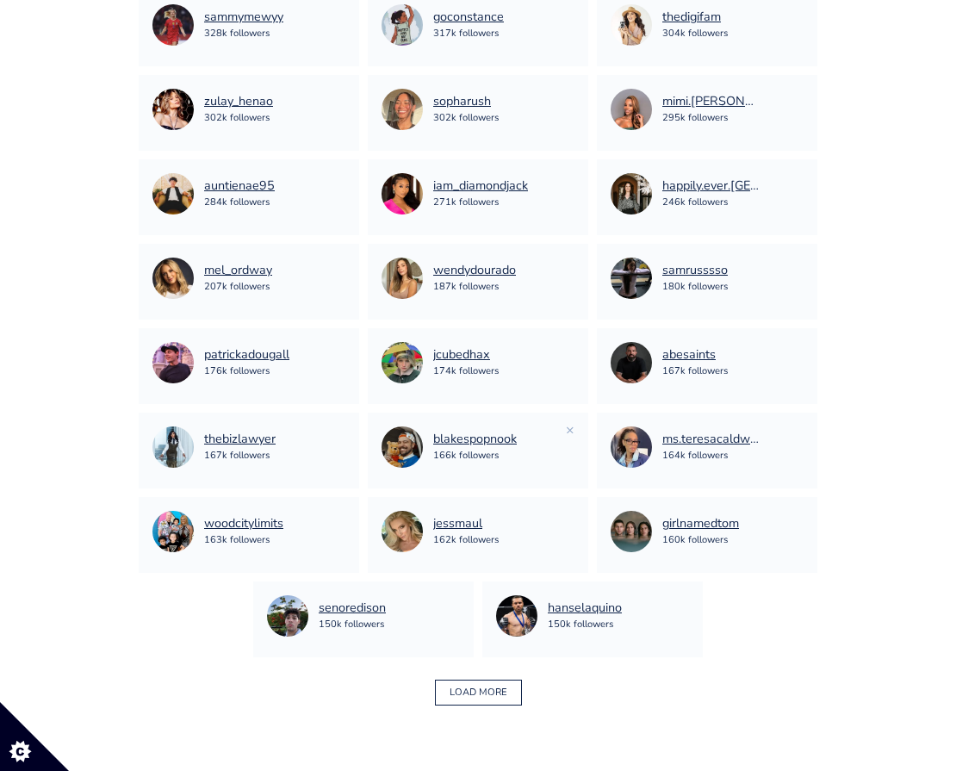
click at [574, 430] on div "blakespopnook 166k followers ×" at bounding box center [478, 450] width 220 height 76
click at [568, 430] on link "×" at bounding box center [570, 429] width 9 height 19
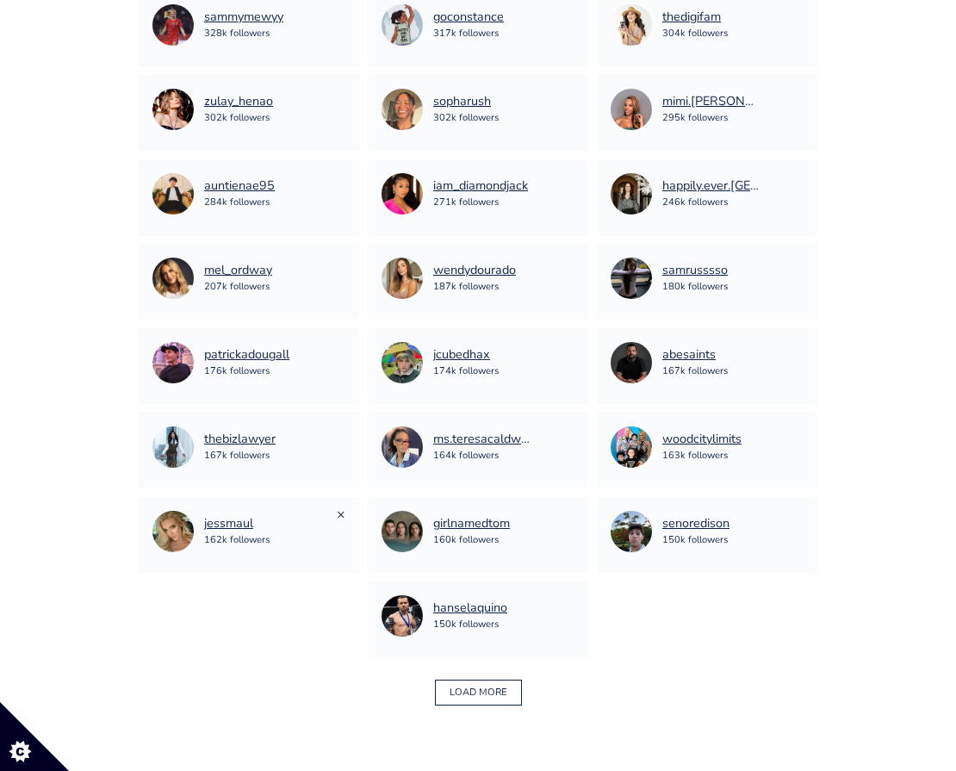
click at [341, 519] on link "×" at bounding box center [341, 513] width 9 height 19
click at [572, 599] on link "×" at bounding box center [570, 598] width 9 height 19
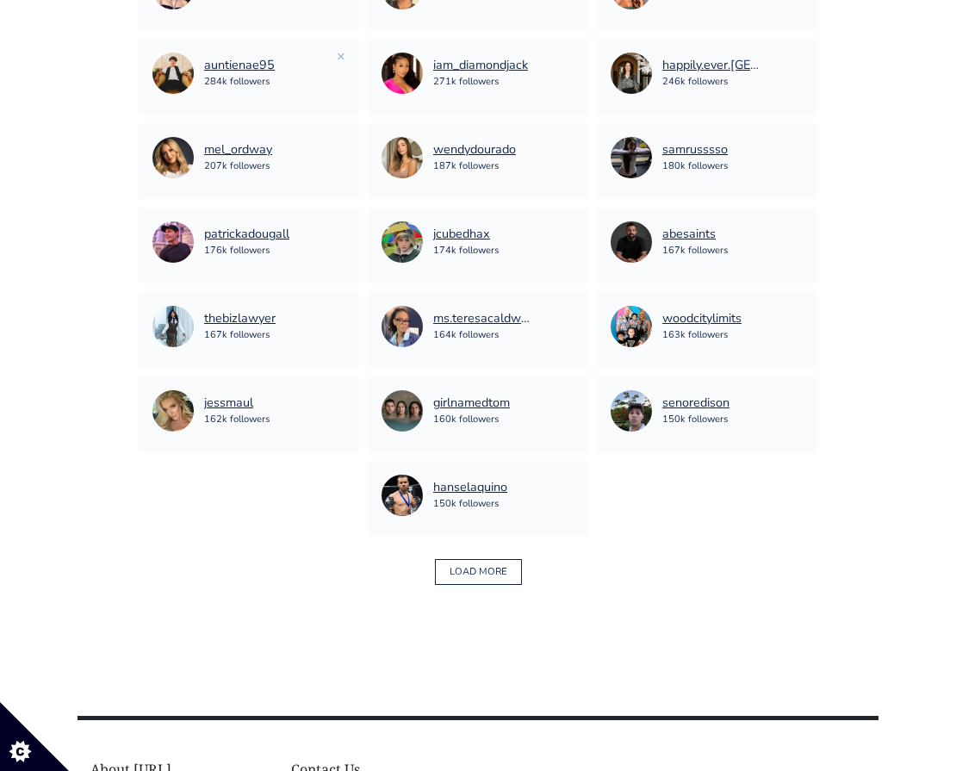
scroll to position [1321, 0]
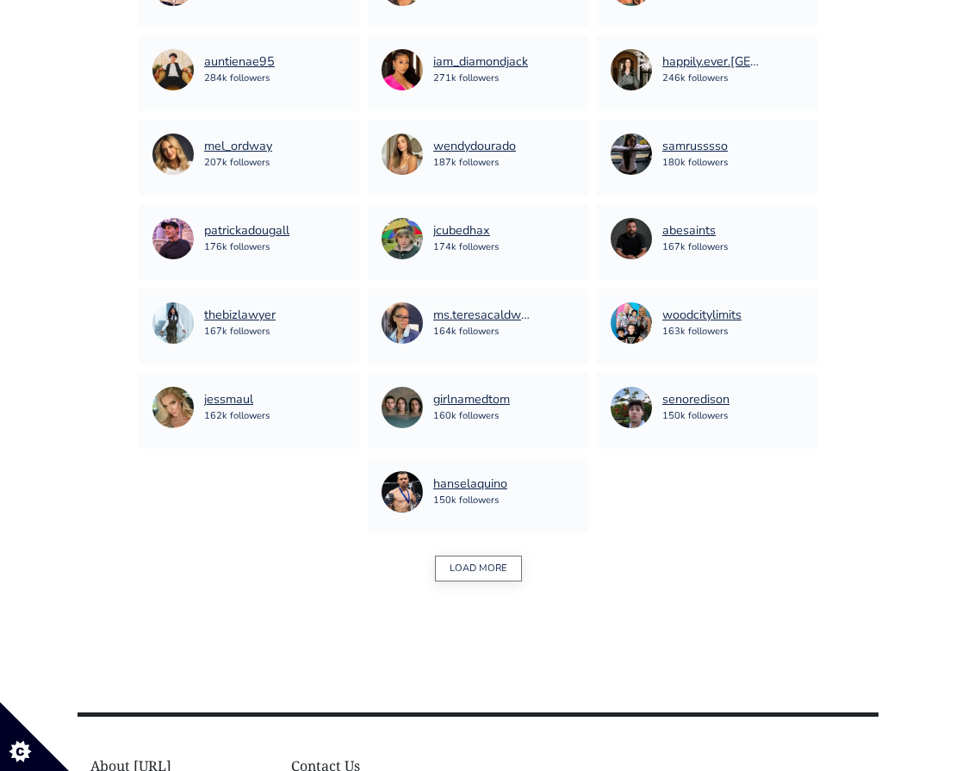
click at [467, 569] on button "LOAD MORE" at bounding box center [478, 568] width 87 height 27
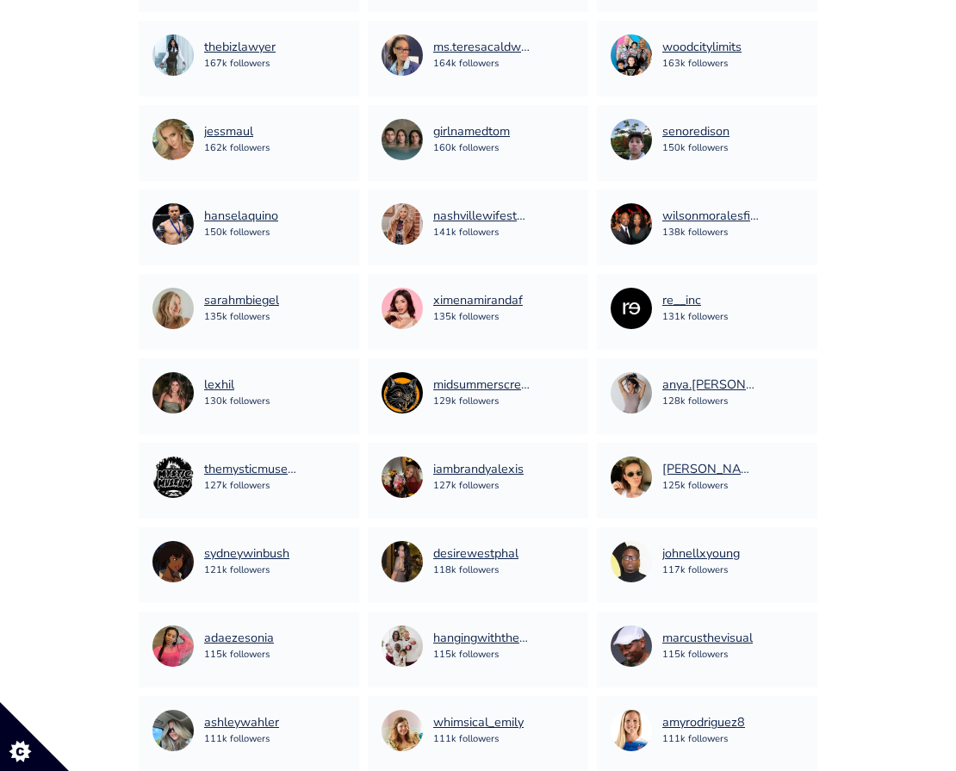
scroll to position [1590, 0]
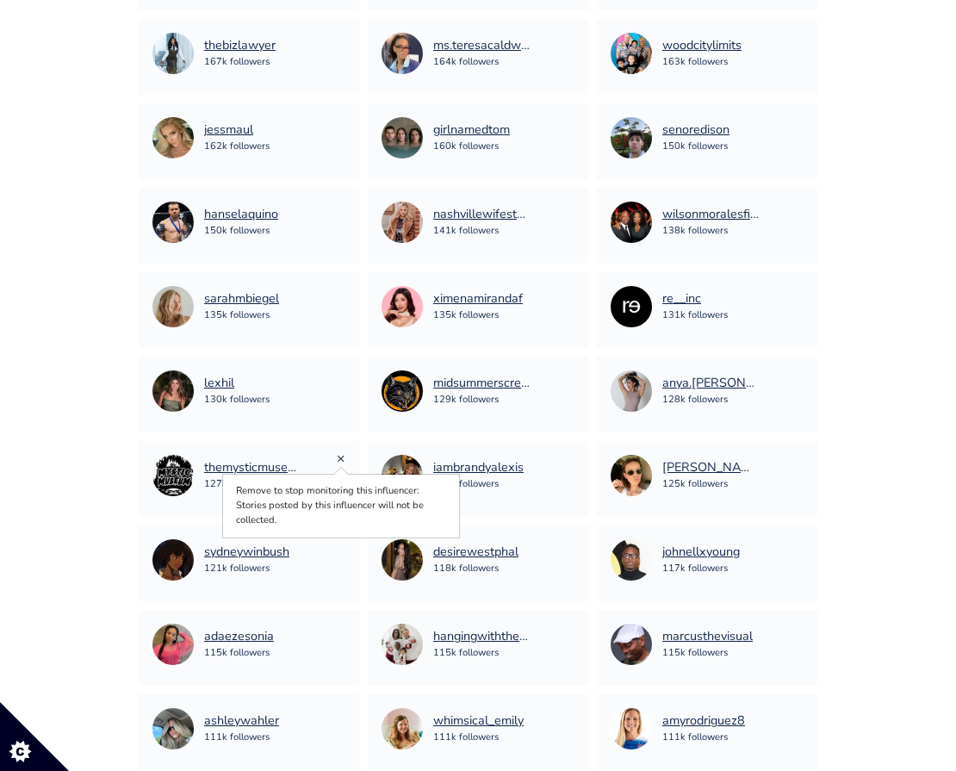
click at [341, 459] on link "×" at bounding box center [341, 458] width 9 height 19
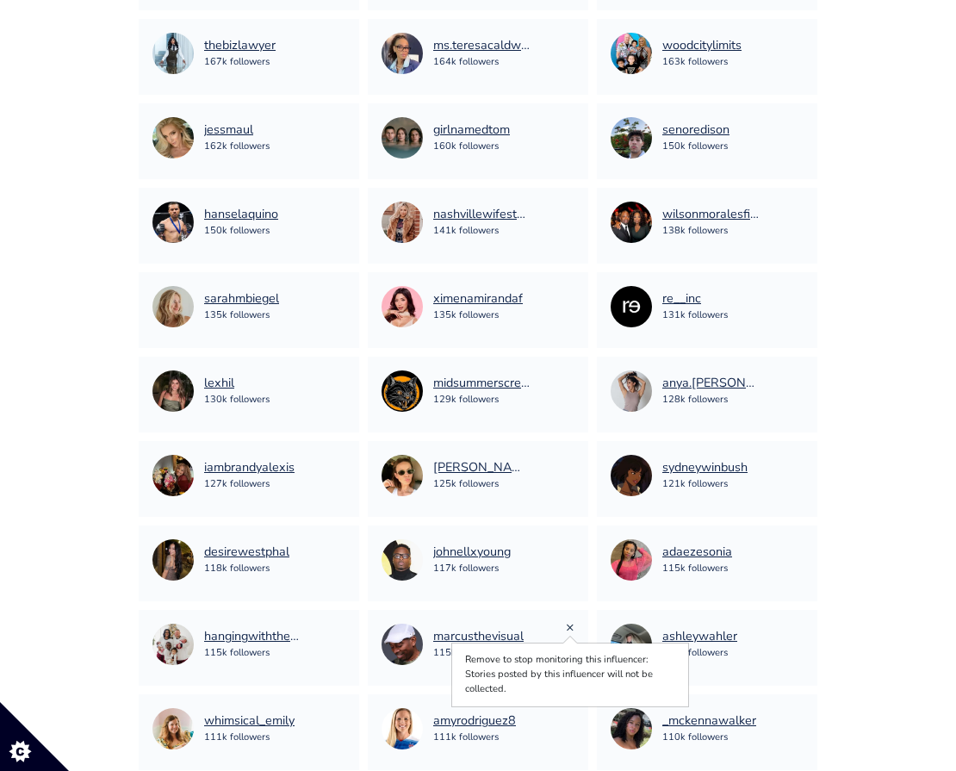
click at [566, 627] on link "×" at bounding box center [570, 626] width 9 height 19
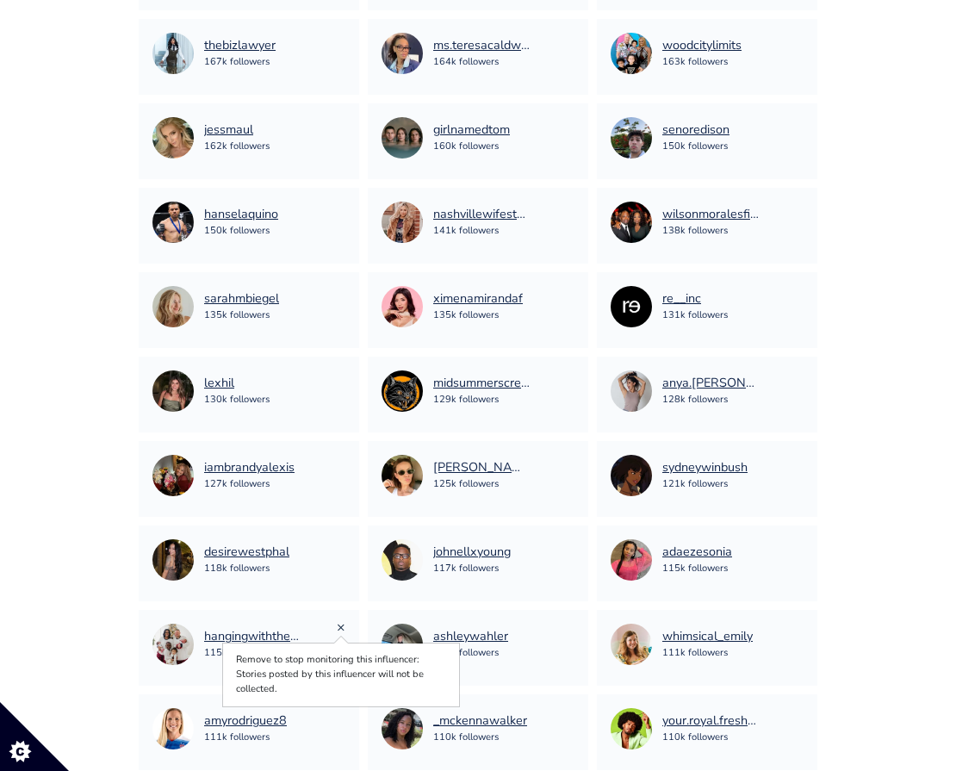
click at [342, 628] on link "×" at bounding box center [341, 626] width 9 height 19
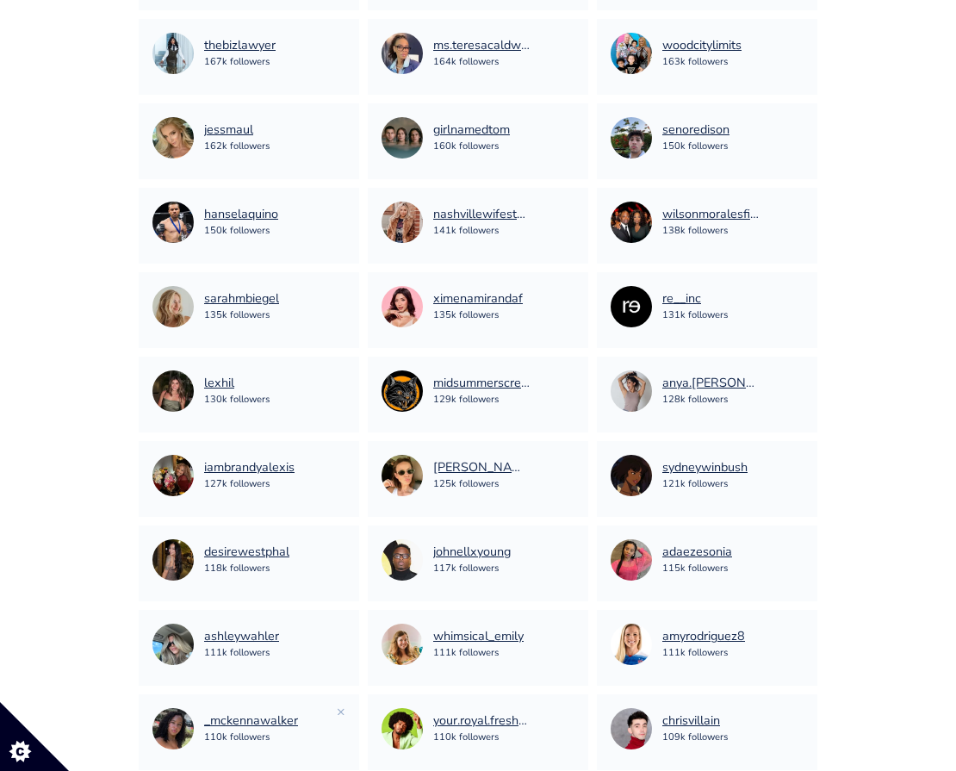
click at [348, 713] on div "_mckennawalker 110k followers ×" at bounding box center [249, 732] width 220 height 76
click at [340, 712] on link "×" at bounding box center [341, 711] width 9 height 19
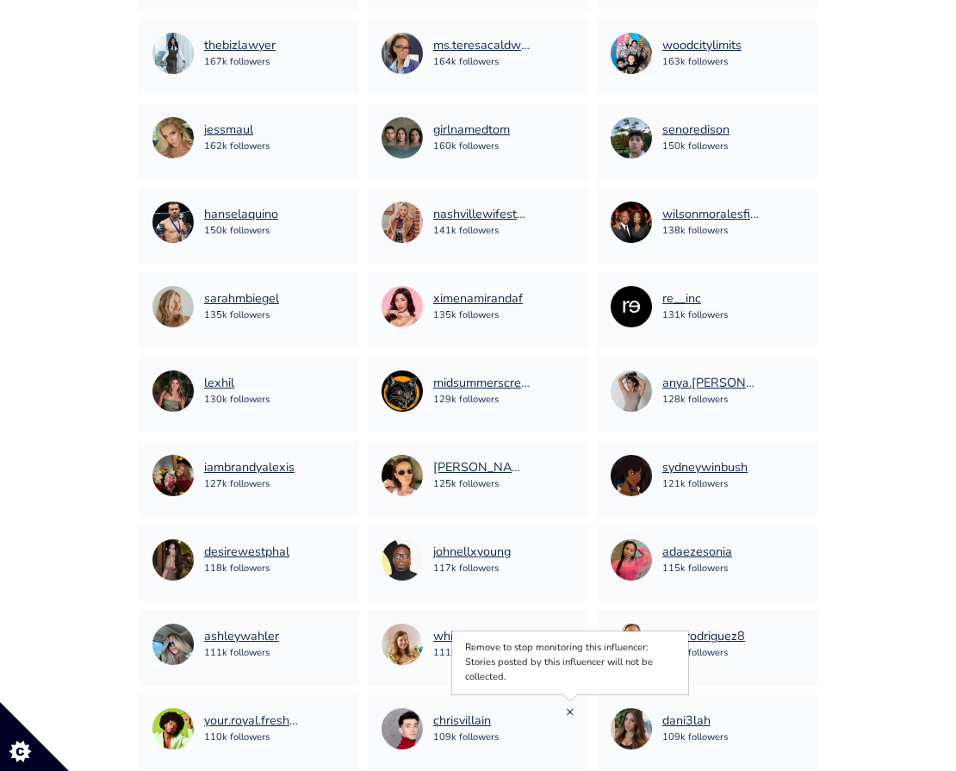
click at [569, 708] on link "×" at bounding box center [570, 711] width 9 height 19
click at [571, 710] on link "×" at bounding box center [570, 711] width 9 height 19
click at [567, 709] on link "×" at bounding box center [570, 711] width 9 height 19
click at [572, 708] on link "×" at bounding box center [570, 711] width 9 height 19
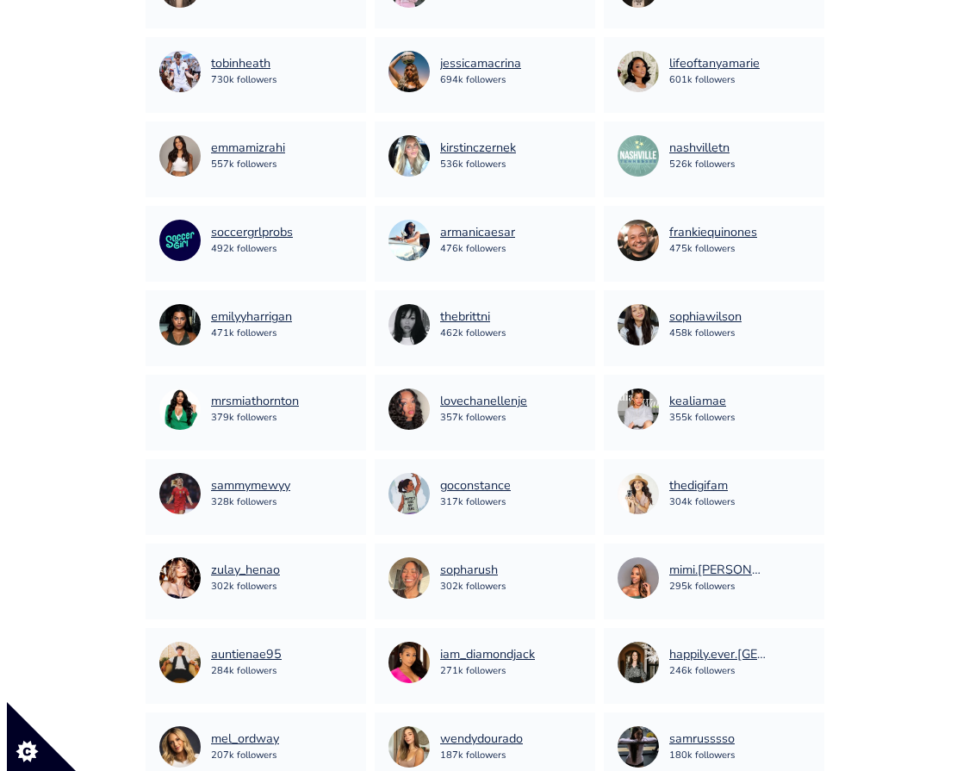
scroll to position [0, 0]
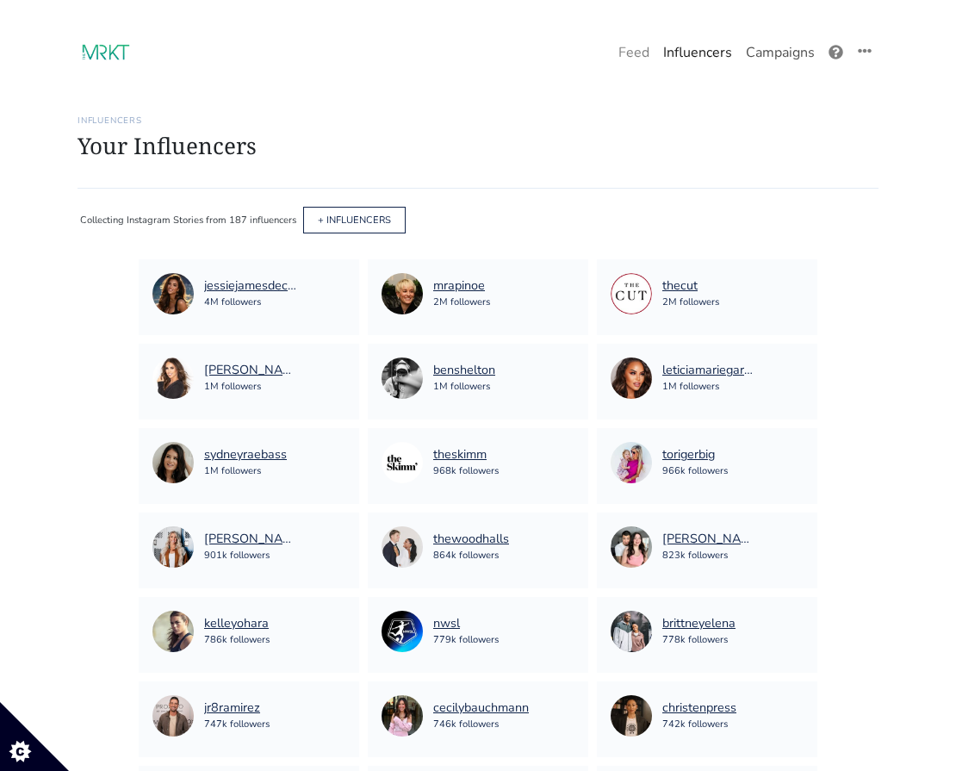
click at [776, 62] on link "Campaigns" at bounding box center [780, 52] width 83 height 34
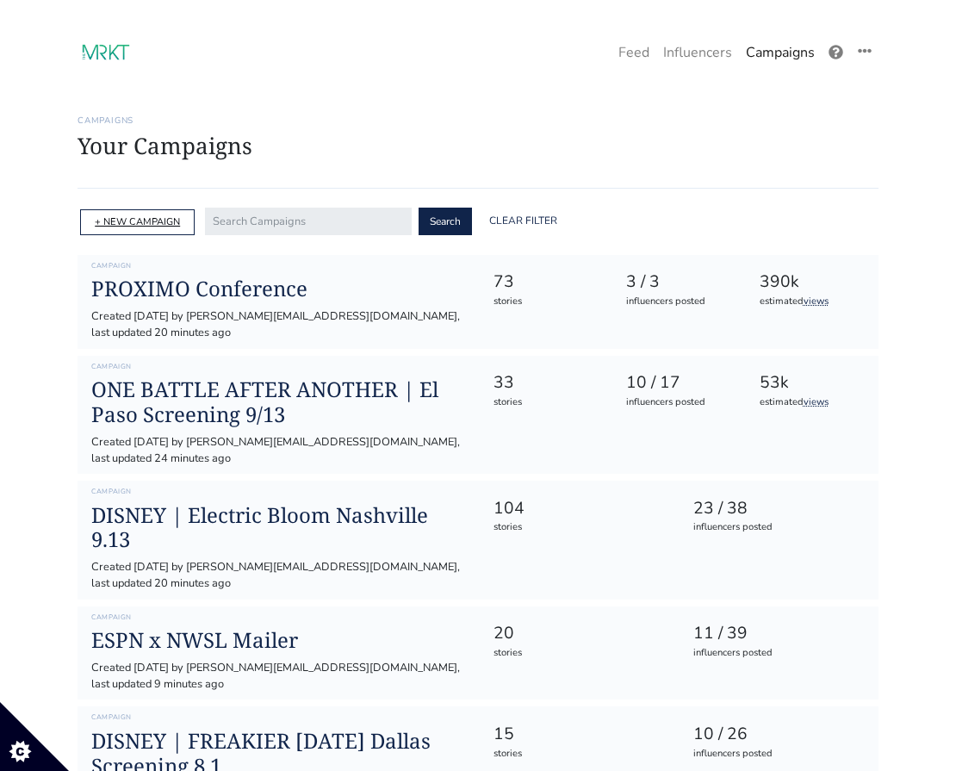
click at [138, 221] on link "+ NEW CAMPAIGN" at bounding box center [137, 221] width 85 height 13
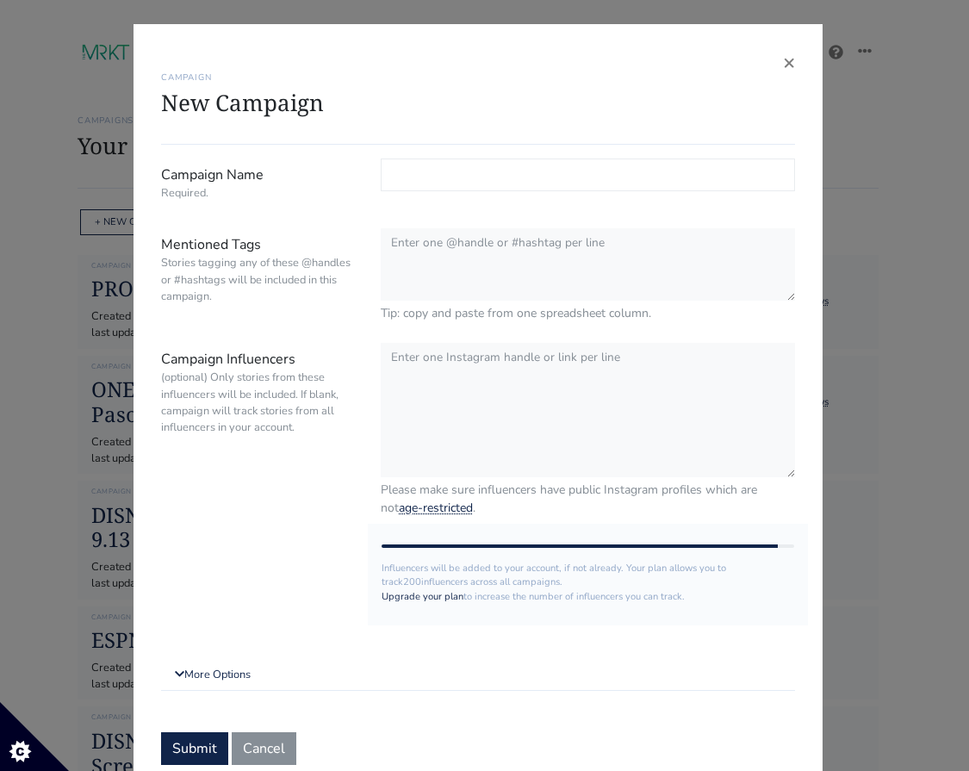
click at [401, 170] on input "Campaign Name Required." at bounding box center [588, 174] width 414 height 33
type input "DLR | CBC"
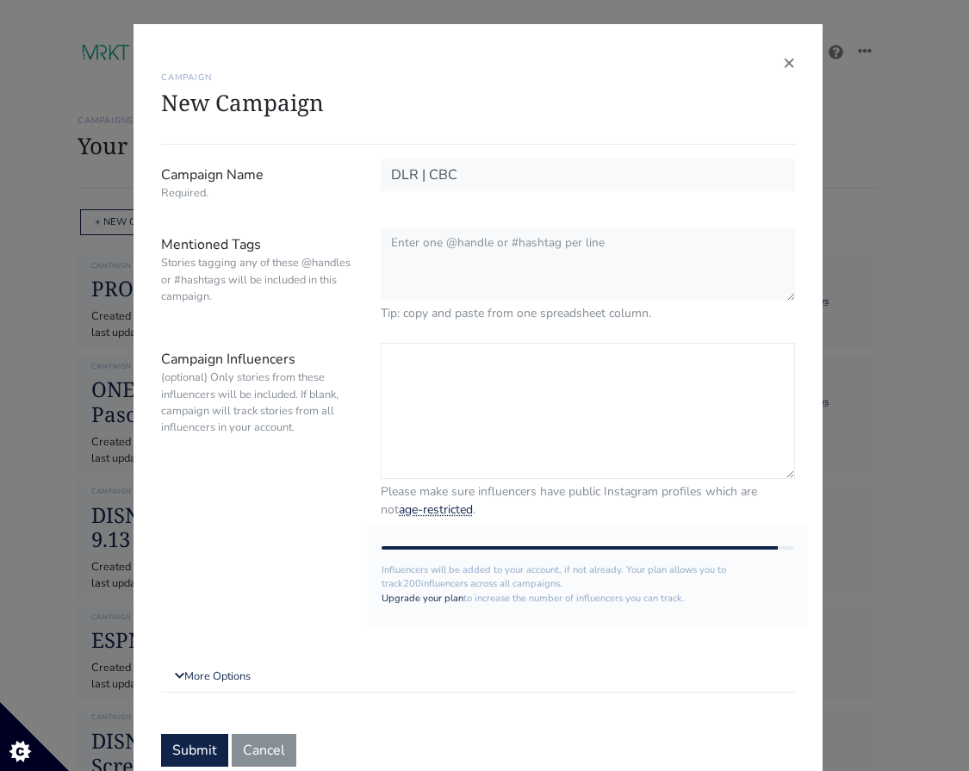
click at [470, 362] on textarea "Campaign Influencers (optional) Only stories from these influencers will be inc…" at bounding box center [588, 411] width 414 height 136
paste textarea "https://docs.google.com/spreadsheets/d/107ZIE1xGcAQWgYfNAdBPQaR_UaY5f6CaPHZNRAj…"
paste textarea "deannarobinsonfit"
paste textarea "manze_louissica"
paste textarea "xovondra"
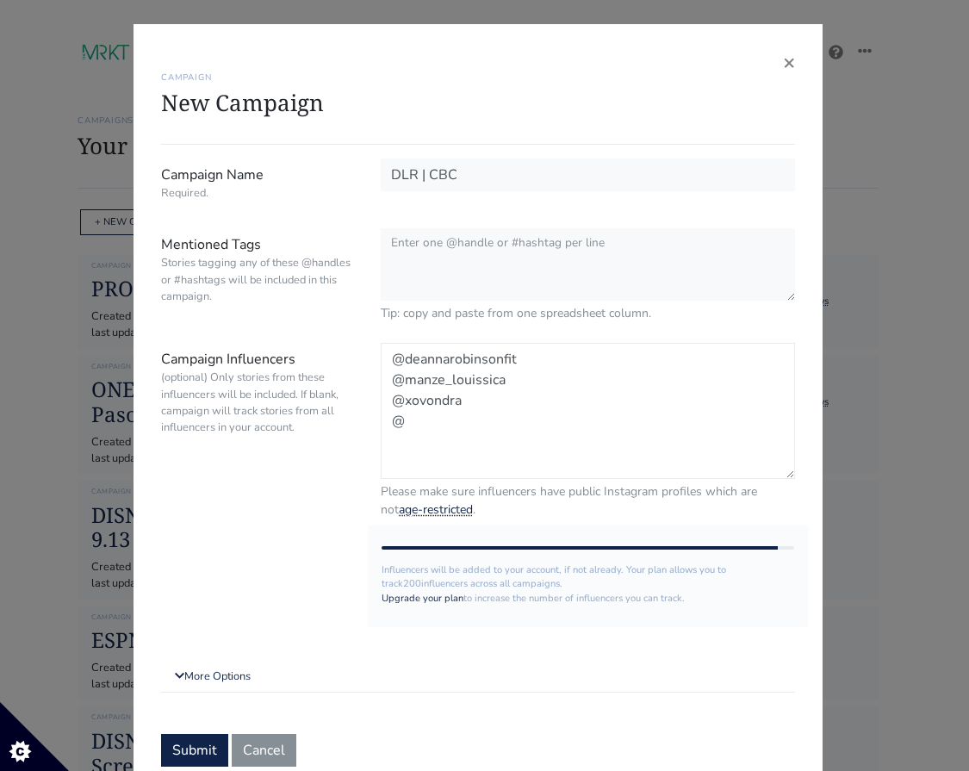
paste textarea "theshofs"
paste textarea "Download All dadsdoitoo"
drag, startPoint x: 387, startPoint y: 461, endPoint x: 400, endPoint y: 449, distance: 18.3
click at [400, 449] on textarea "@deannarobinsonfit @manze_louissica @xovondra @theshofs @Download All dadsdoitoo" at bounding box center [588, 411] width 414 height 136
click at [511, 438] on textarea "@deannarobinsonfit @manze_louissica @xovondra @theshofs @dadsdoitoo" at bounding box center [588, 411] width 414 height 136
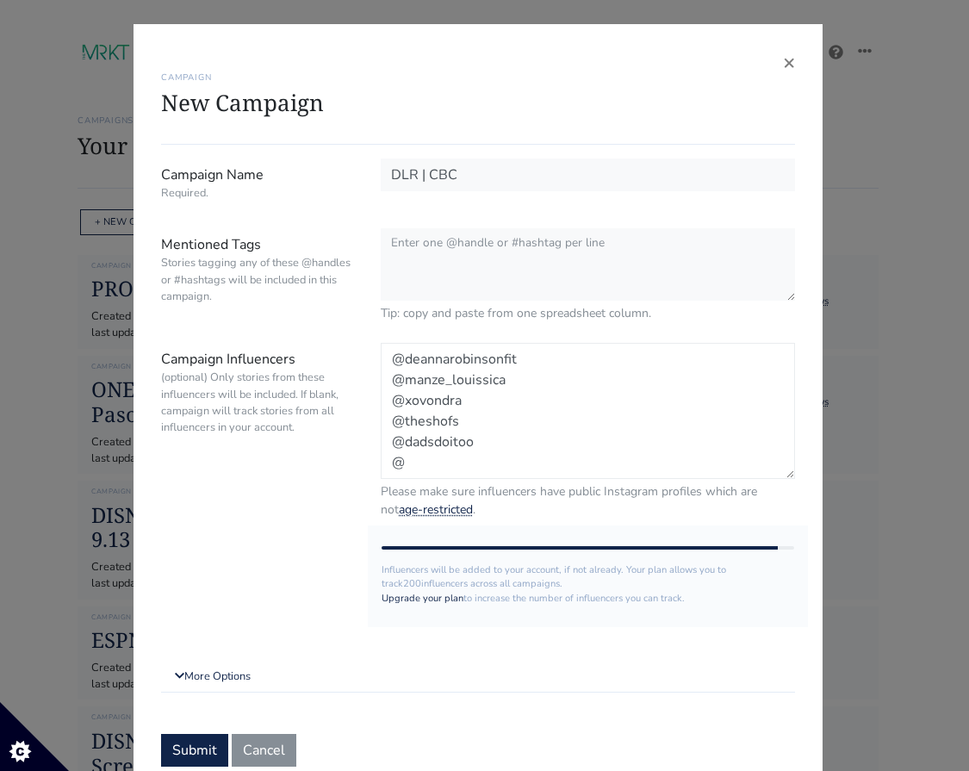
paste textarea "nifeakingbe"
type textarea "@deannarobinsonfit @manze_louissica @xovondra @theshofs @dadsdoitoo @nifeakingbe"
click at [504, 237] on textarea "Mentioned Tags Stories tagging any of these @handles or #hashtags will be inclu…" at bounding box center [588, 265] width 414 height 74
paste textarea "Congressional Black Caucus"
click at [488, 283] on textarea "#cbc #disneyland #Congressional Black Caucus" at bounding box center [588, 265] width 414 height 74
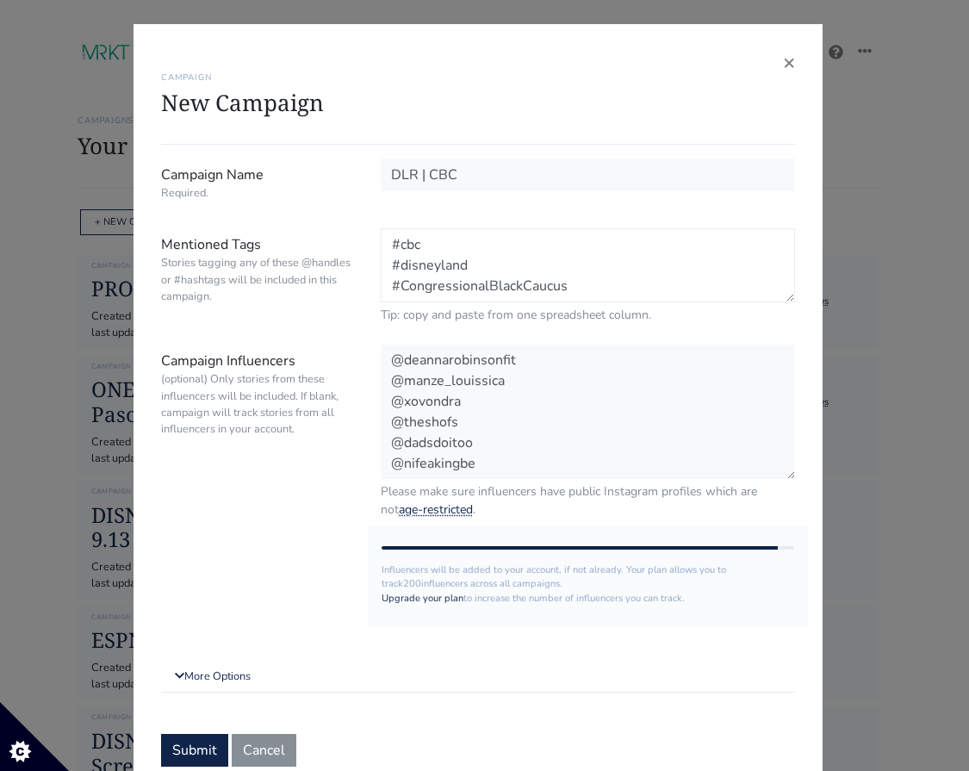
click at [572, 278] on textarea "#cbc #disneyland #CongressionalBlackCaucus" at bounding box center [588, 265] width 414 height 74
paste textarea "congressionalblackcaucus"
type textarea "#cbc #disneyland #CongressionalBlackCaucus @congressionalblackcaucus"
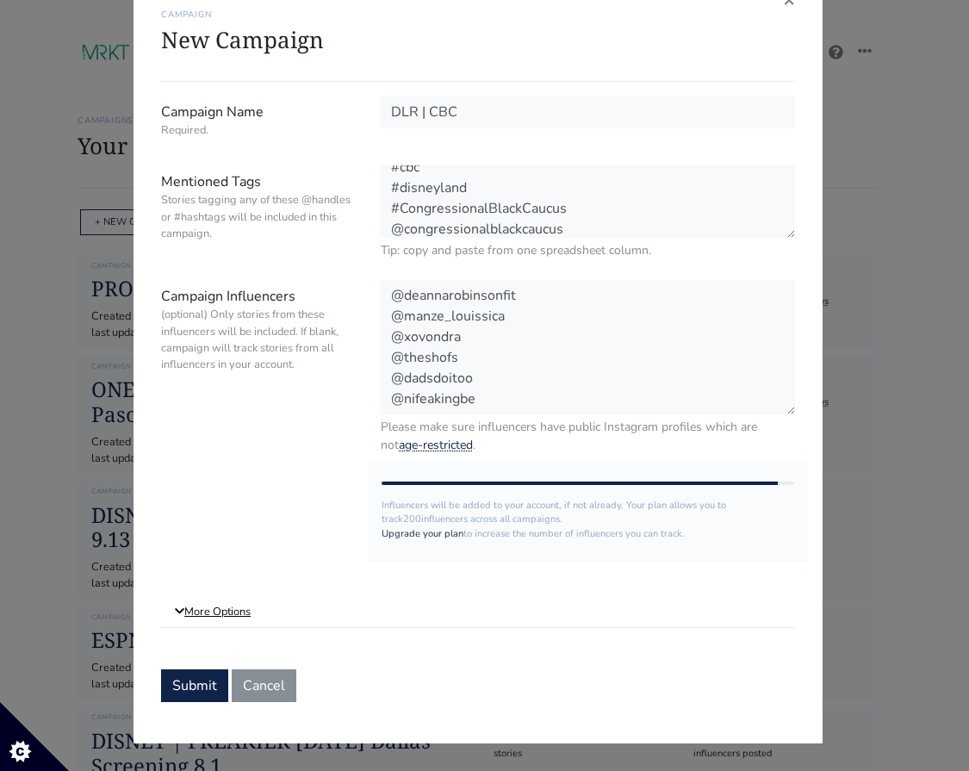
scroll to position [13, 0]
click at [238, 613] on link "More Options" at bounding box center [478, 612] width 634 height 31
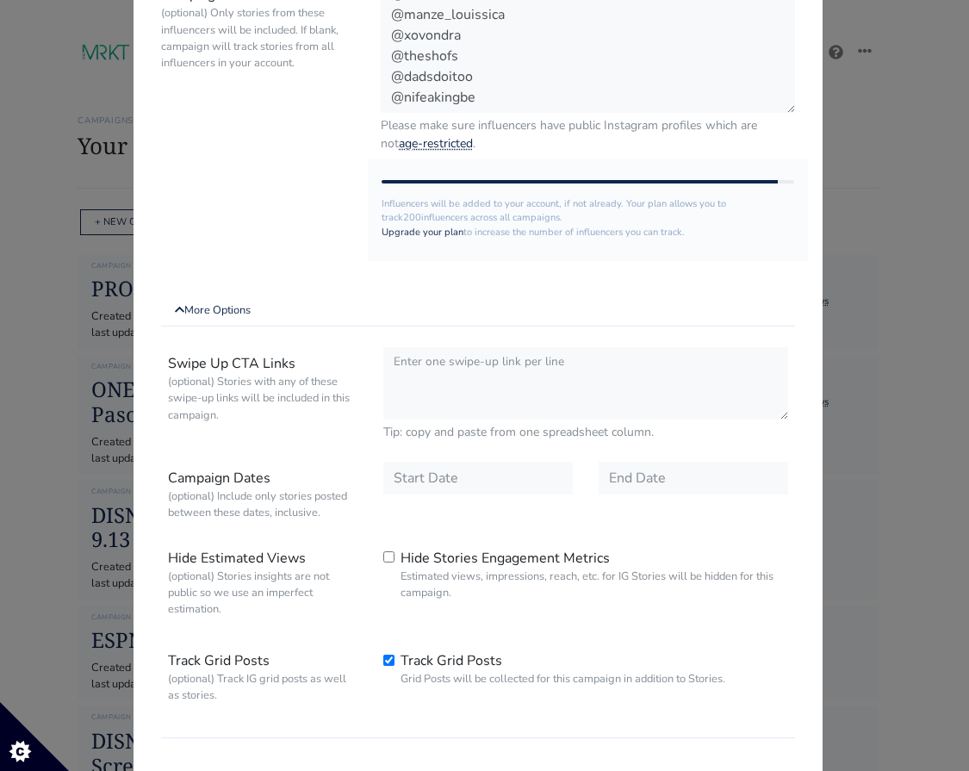
scroll to position [366, 0]
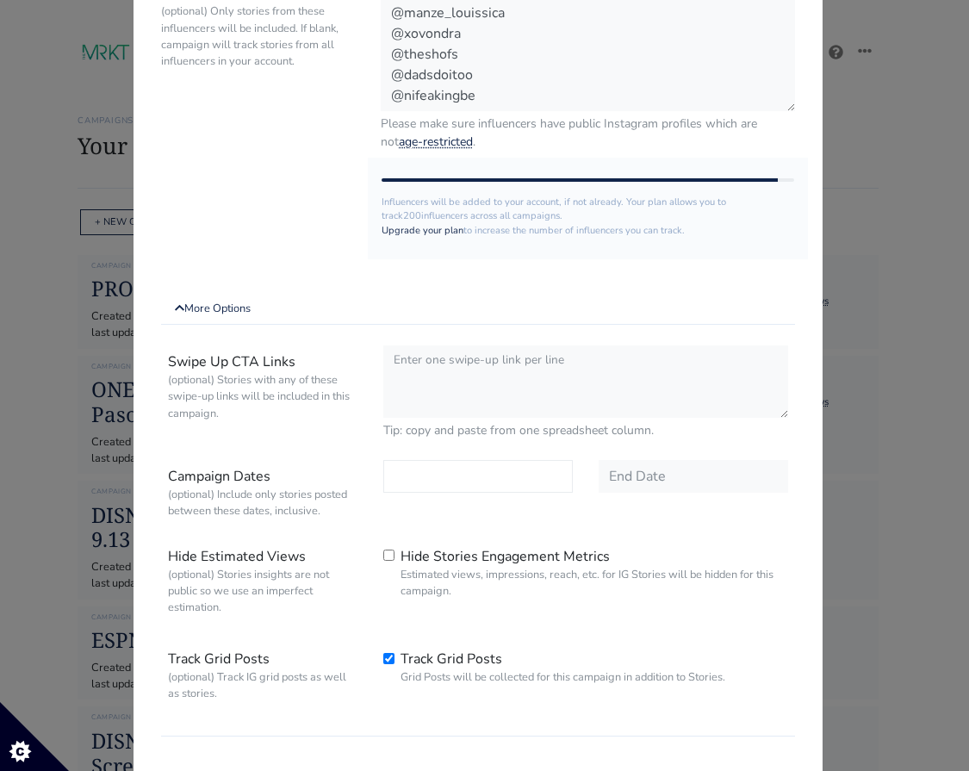
click at [477, 483] on input "text" at bounding box center [477, 476] width 189 height 33
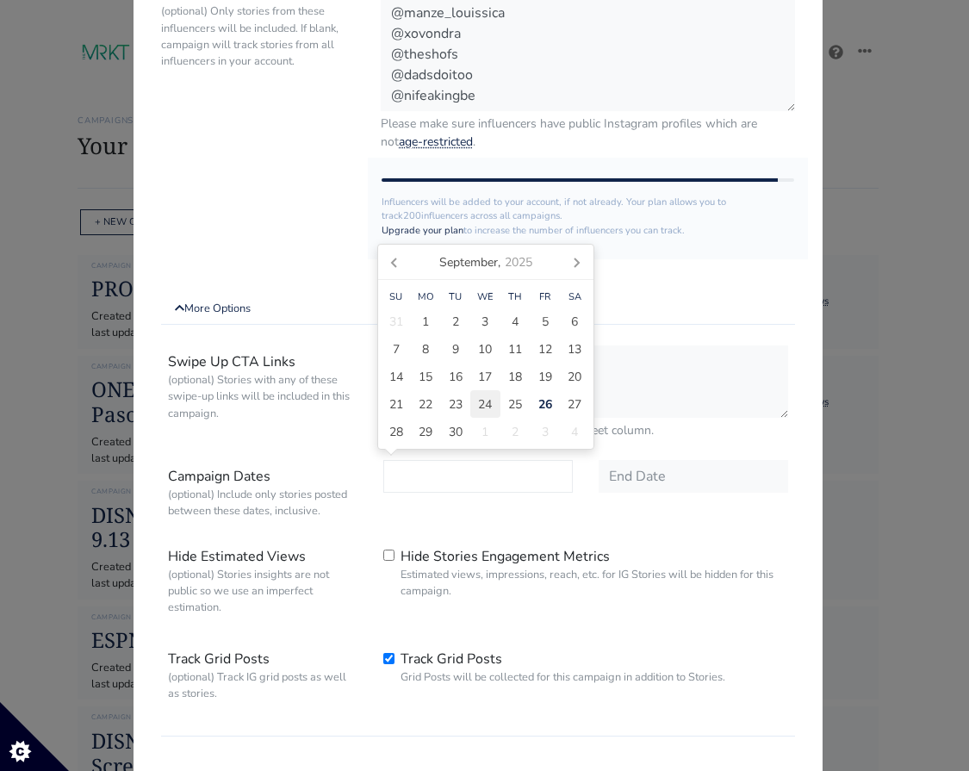
click at [486, 412] on span "24" at bounding box center [485, 404] width 14 height 18
type input "2025-09-24"
click at [635, 471] on input "text" at bounding box center [692, 476] width 189 height 33
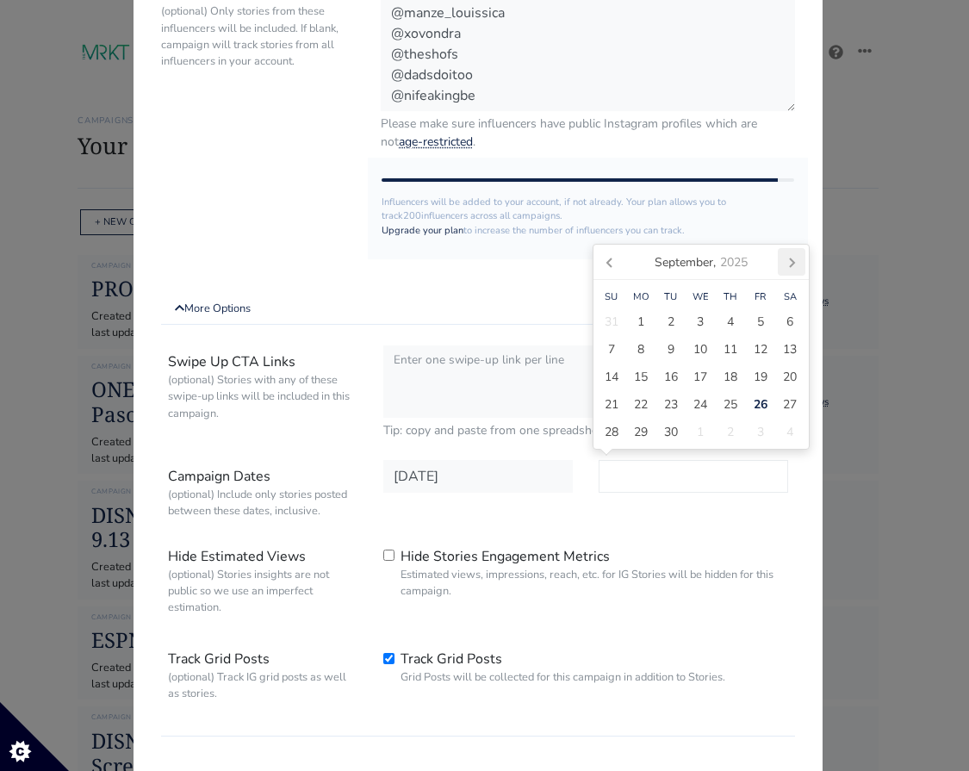
click at [781, 267] on icon at bounding box center [791, 262] width 28 height 28
click at [651, 353] on div "6" at bounding box center [641, 349] width 30 height 28
type input "2025-10-06"
click at [624, 502] on div "2025-10-06" at bounding box center [692, 492] width 215 height 65
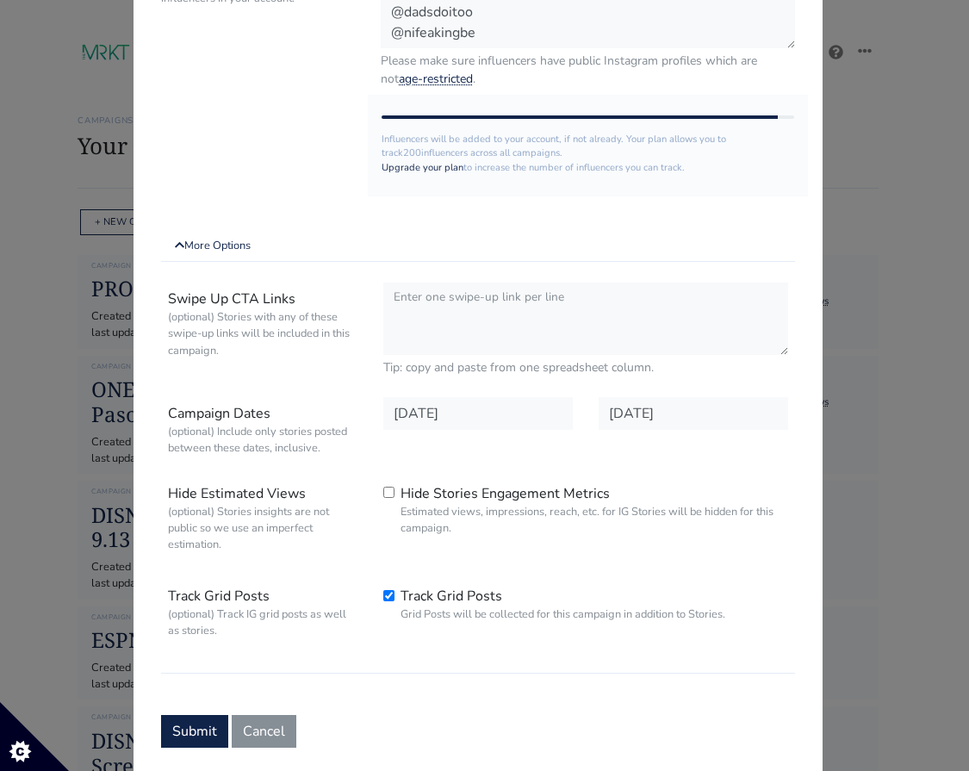
scroll to position [474, 0]
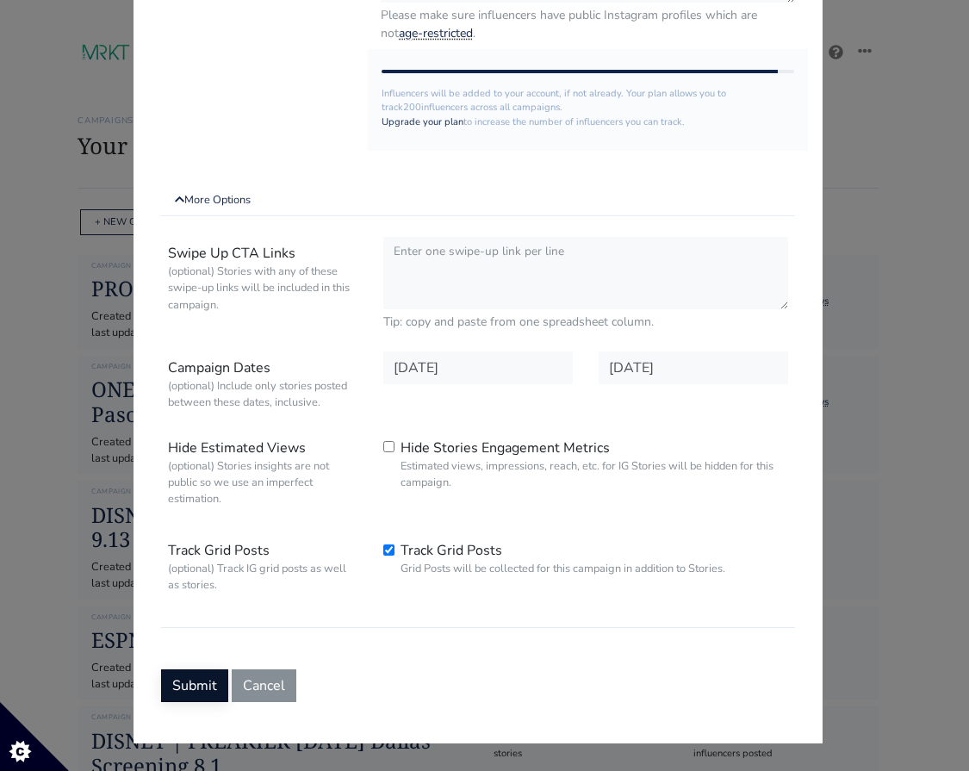
click at [198, 679] on button "Submit" at bounding box center [194, 685] width 67 height 33
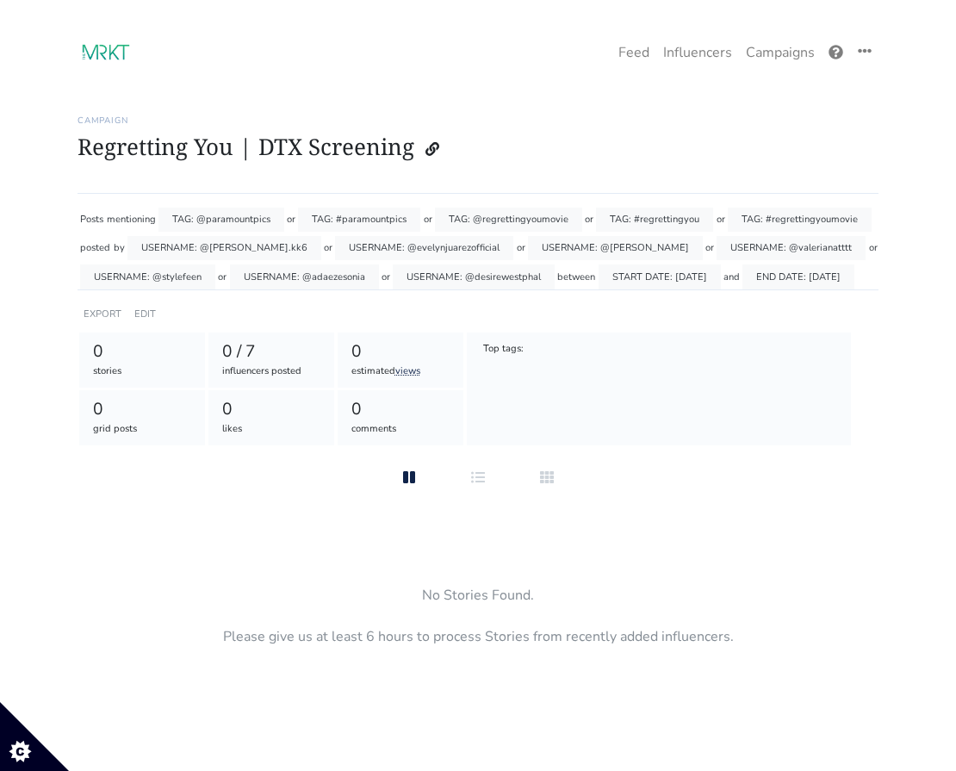
scroll to position [9, 0]
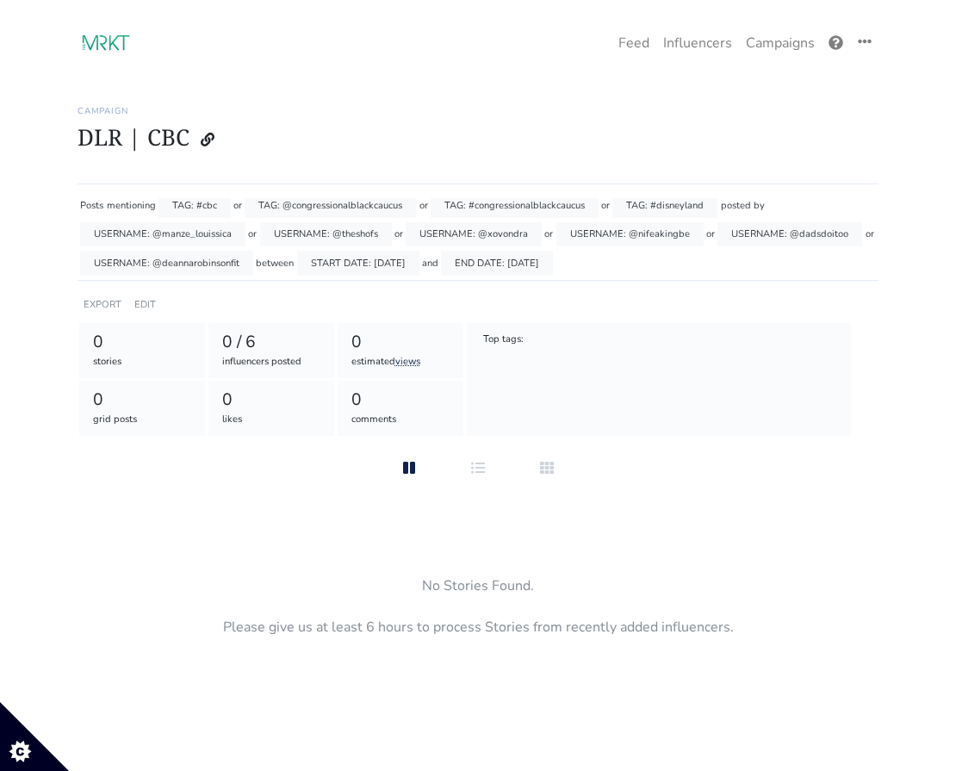
scroll to position [14, 0]
